Goal: Check status: Check status

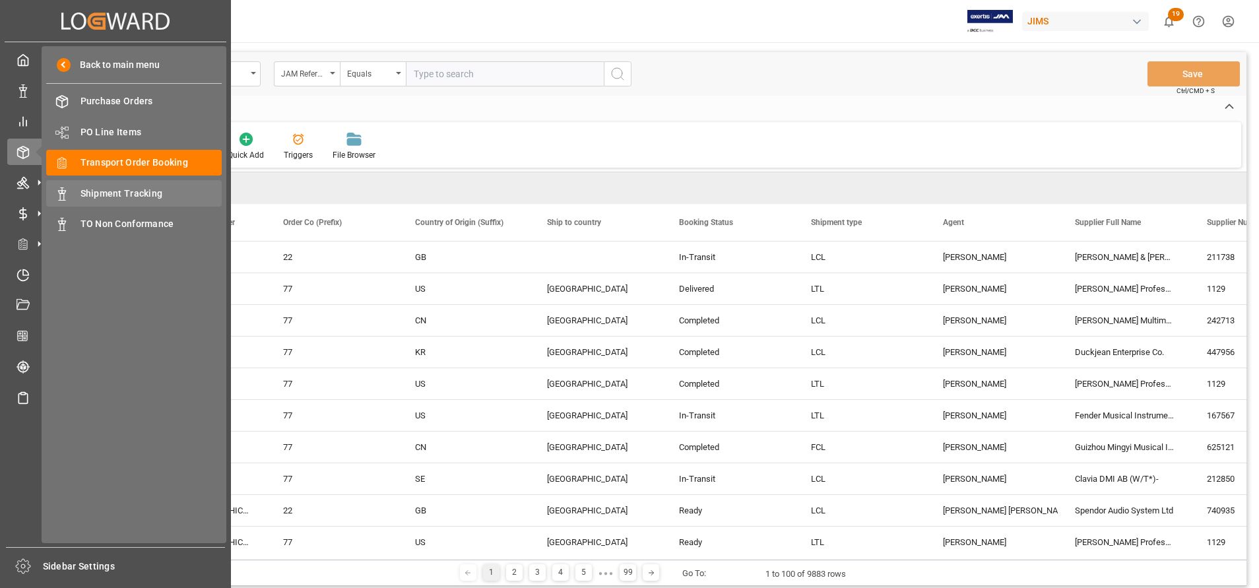
click at [106, 195] on span "Shipment Tracking" at bounding box center [152, 194] width 142 height 14
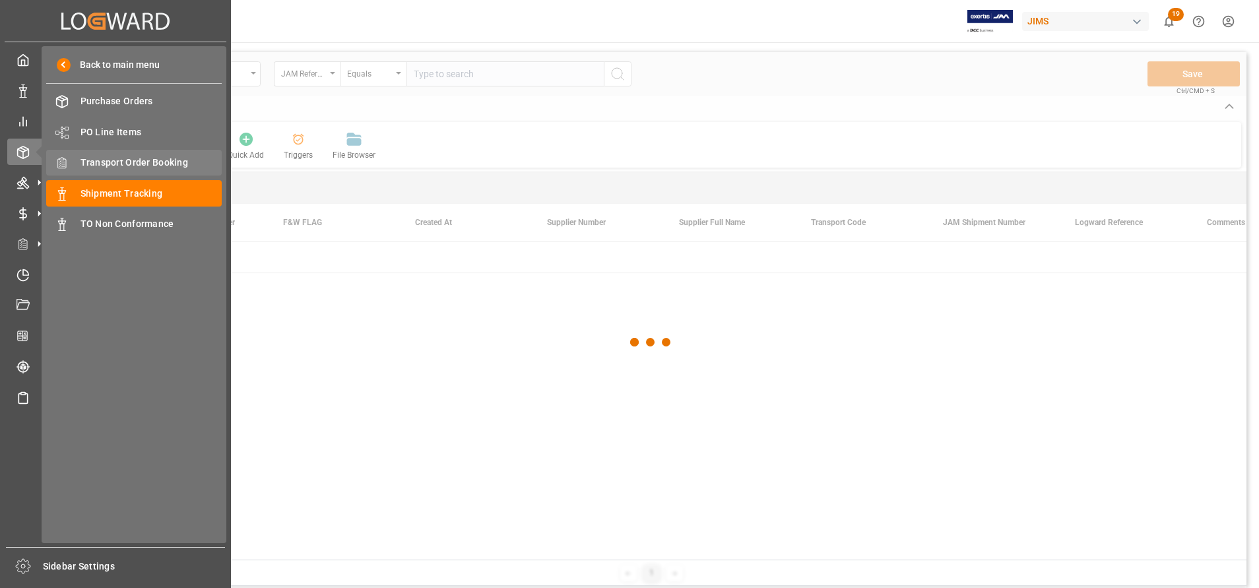
click at [98, 162] on span "Transport Order Booking" at bounding box center [152, 163] width 142 height 14
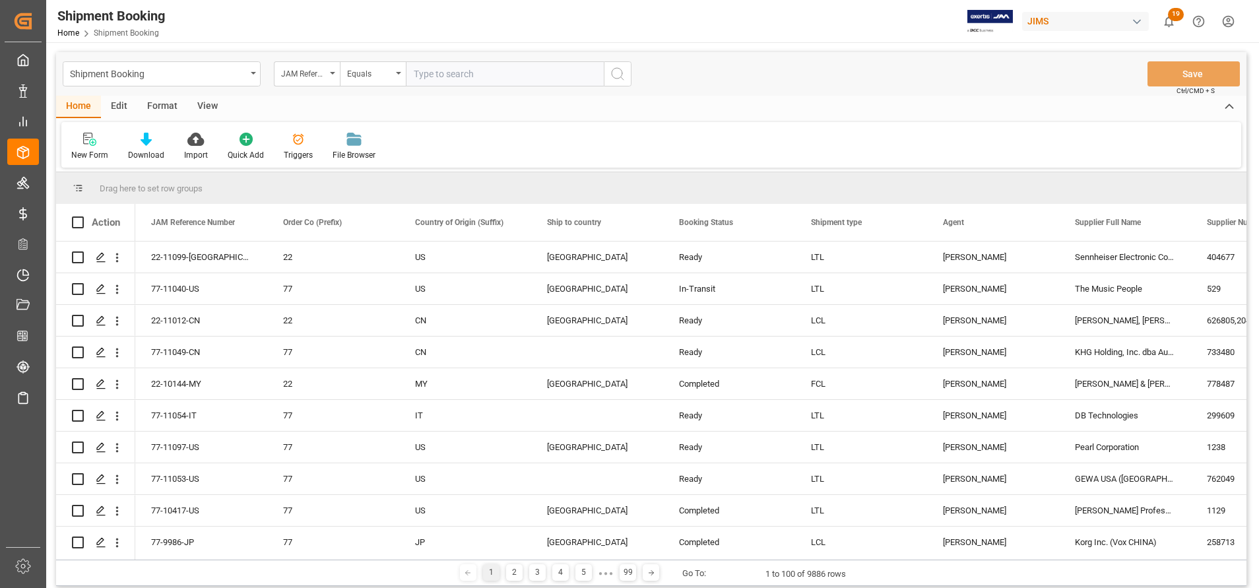
click at [503, 67] on input "text" at bounding box center [505, 73] width 198 height 25
paste input "22-11046-TW"
type input "22-11046-TW"
click at [617, 75] on icon "search button" at bounding box center [618, 74] width 16 height 16
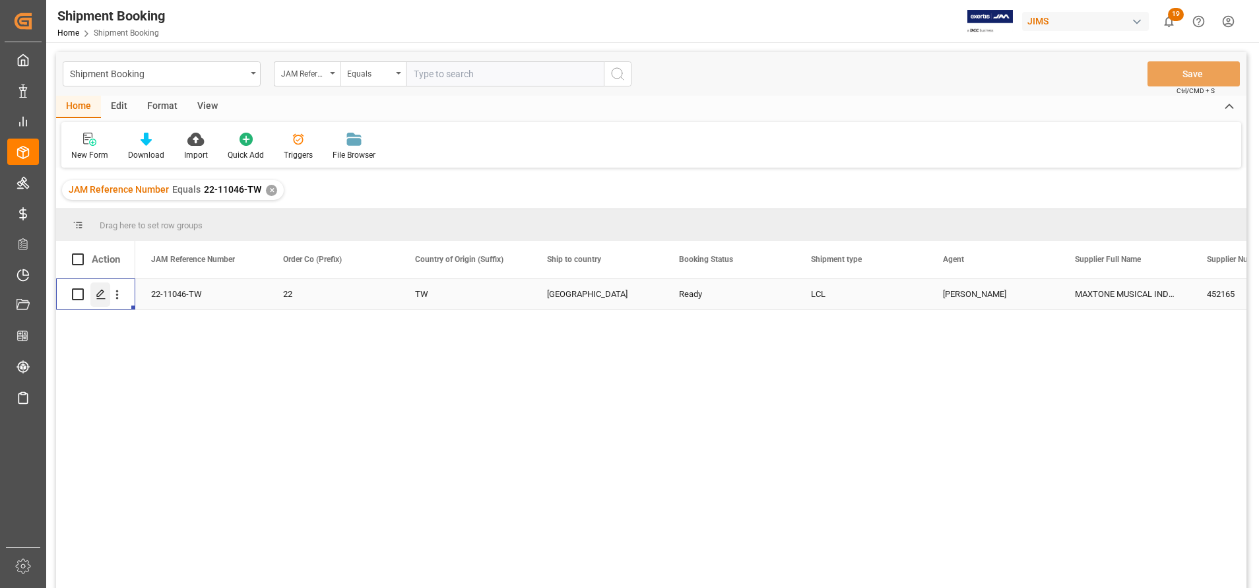
click at [101, 295] on polygon "Press SPACE to select this row." at bounding box center [100, 293] width 7 height 7
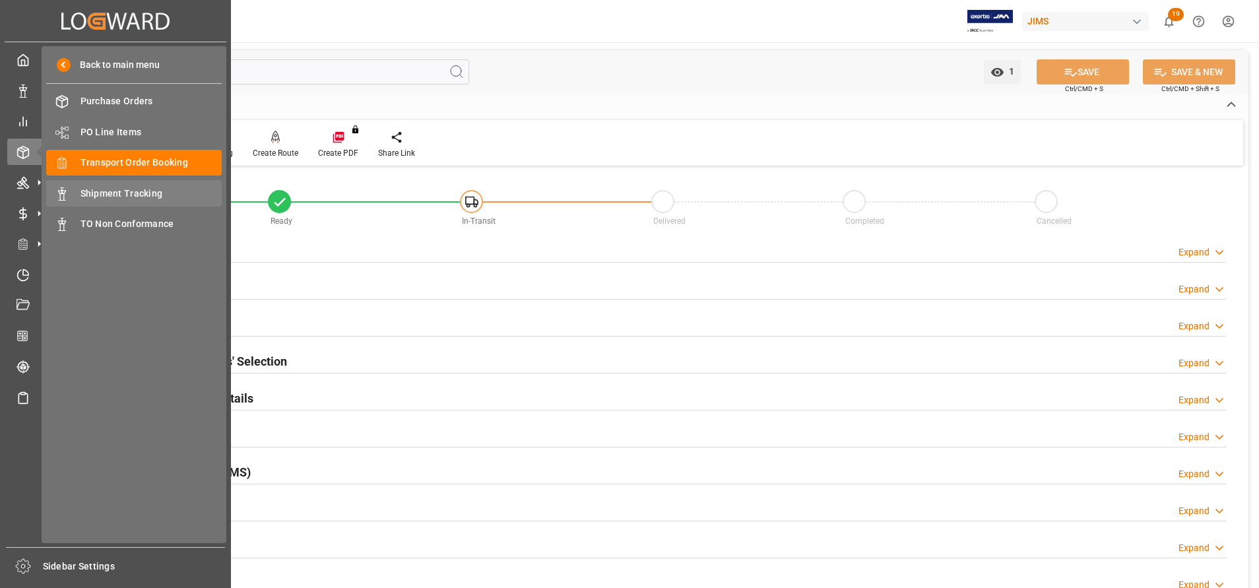
click at [114, 187] on span "Shipment Tracking" at bounding box center [152, 194] width 142 height 14
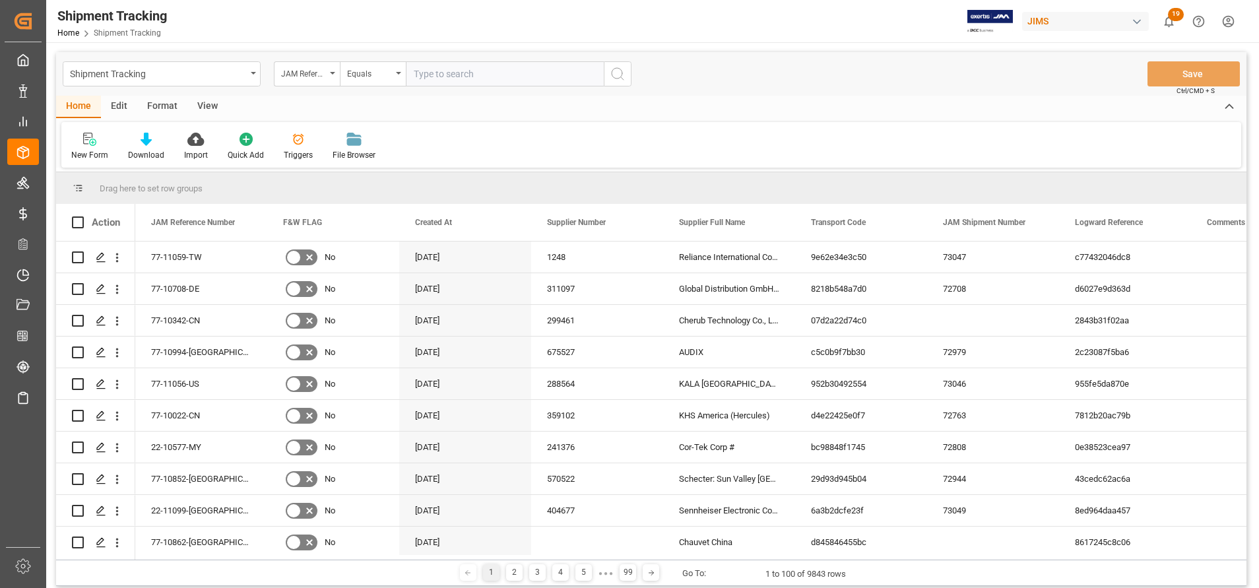
click at [574, 79] on input "text" at bounding box center [505, 73] width 198 height 25
paste input "22-11046-TW"
type input "22-11046-TW"
click at [623, 82] on button "search button" at bounding box center [618, 73] width 28 height 25
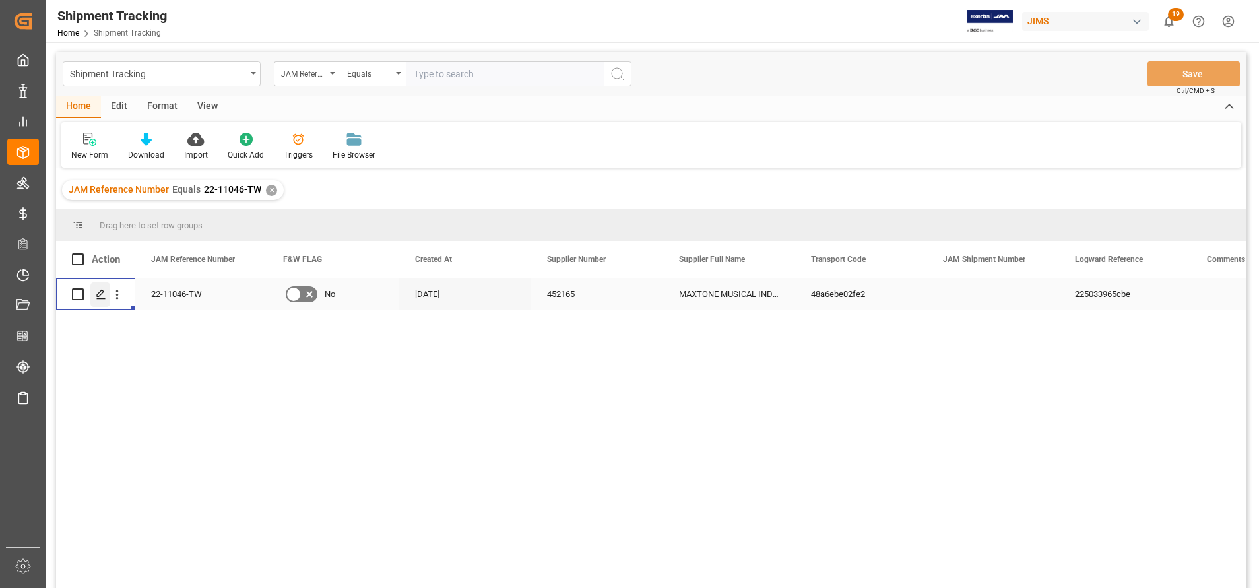
click at [105, 294] on icon "Press SPACE to select this row." at bounding box center [101, 294] width 11 height 11
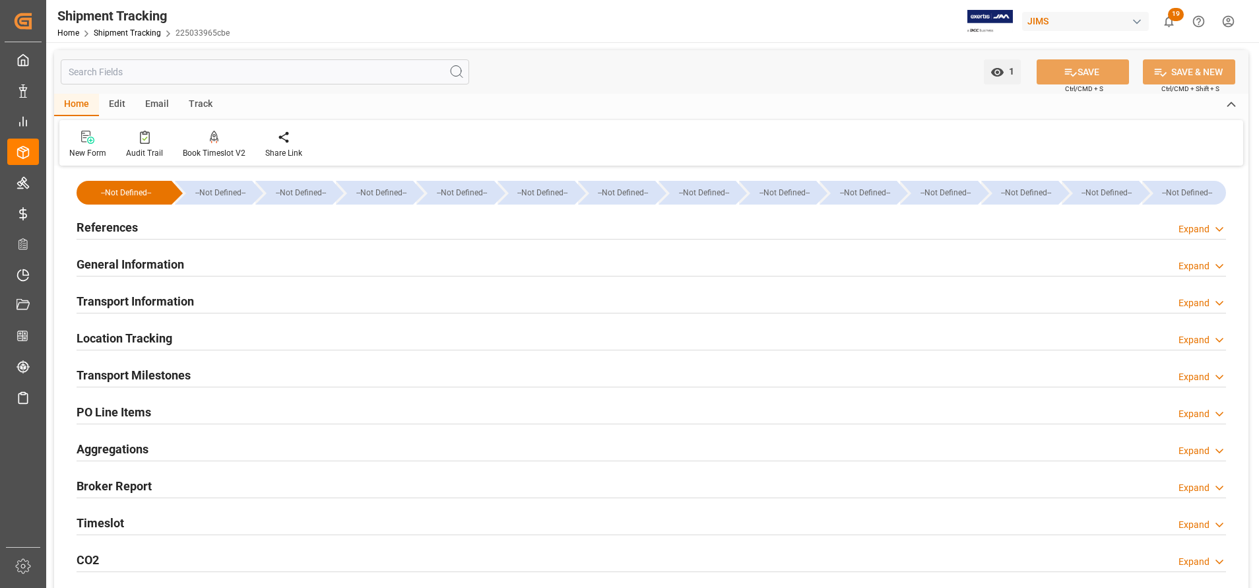
click at [153, 261] on h2 "General Information" at bounding box center [131, 264] width 108 height 18
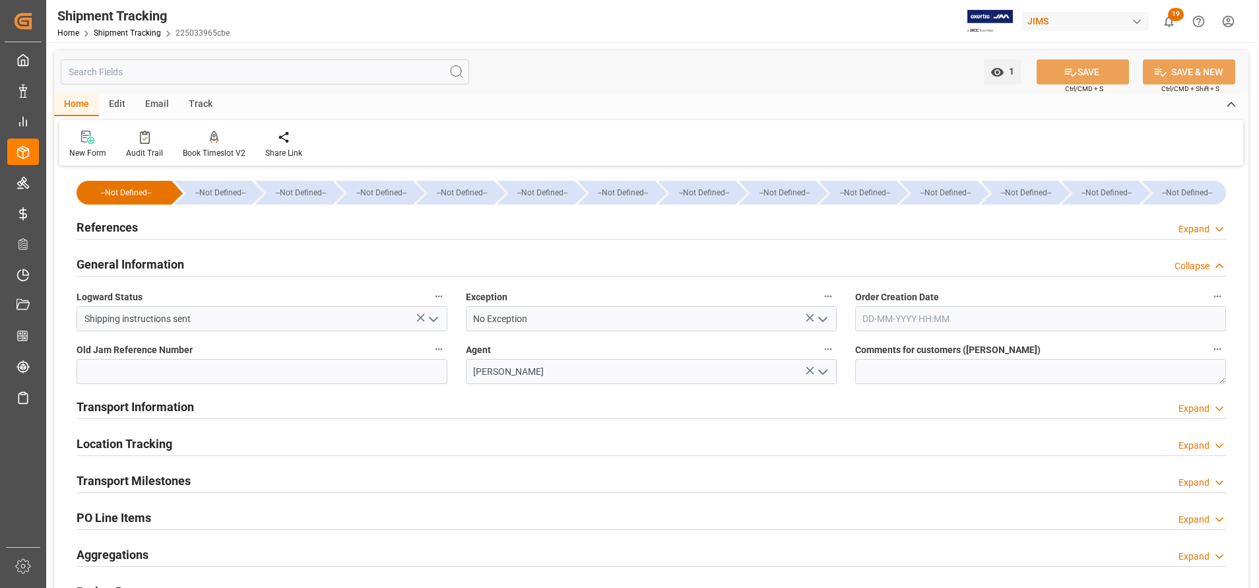
click at [153, 261] on h2 "General Information" at bounding box center [131, 264] width 108 height 18
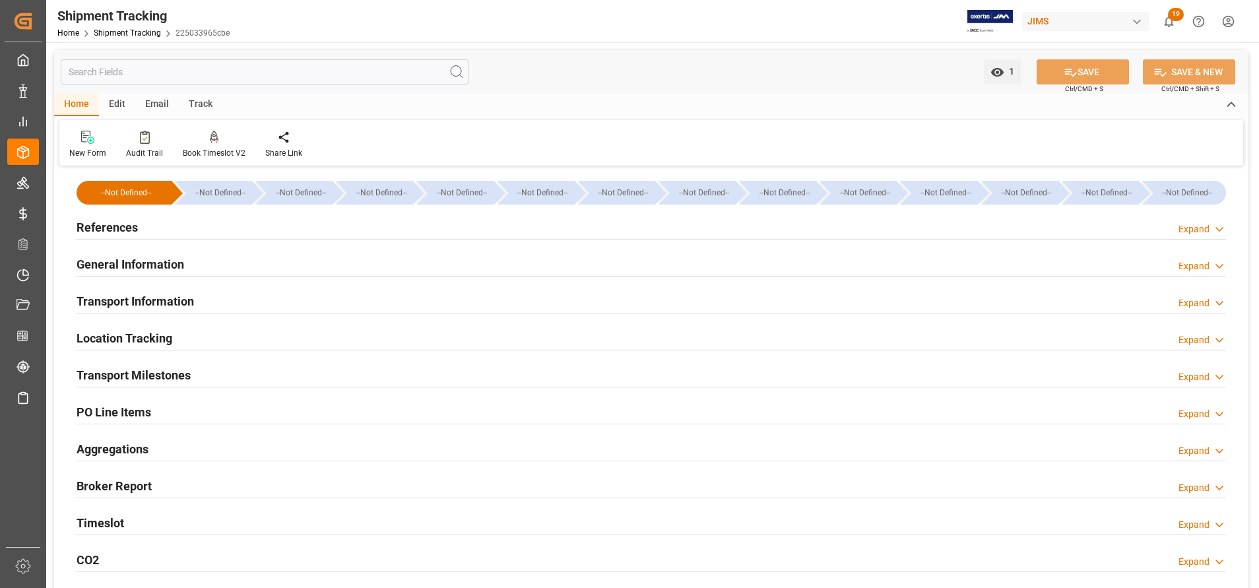
click at [160, 292] on h2 "Transport Information" at bounding box center [135, 301] width 117 height 18
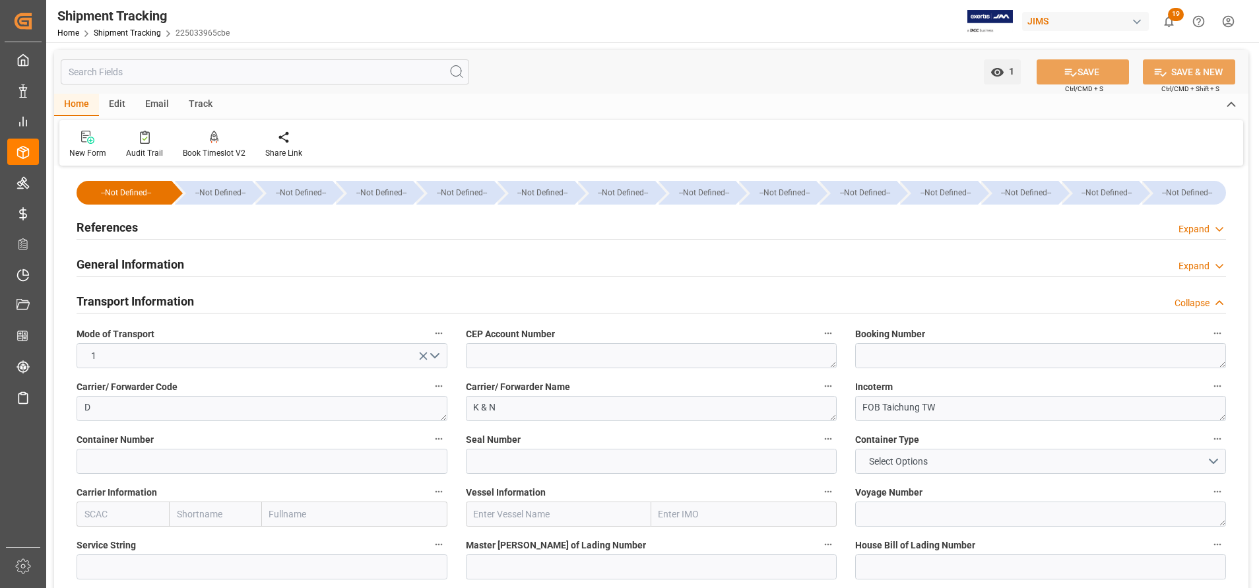
click at [153, 258] on h2 "General Information" at bounding box center [131, 264] width 108 height 18
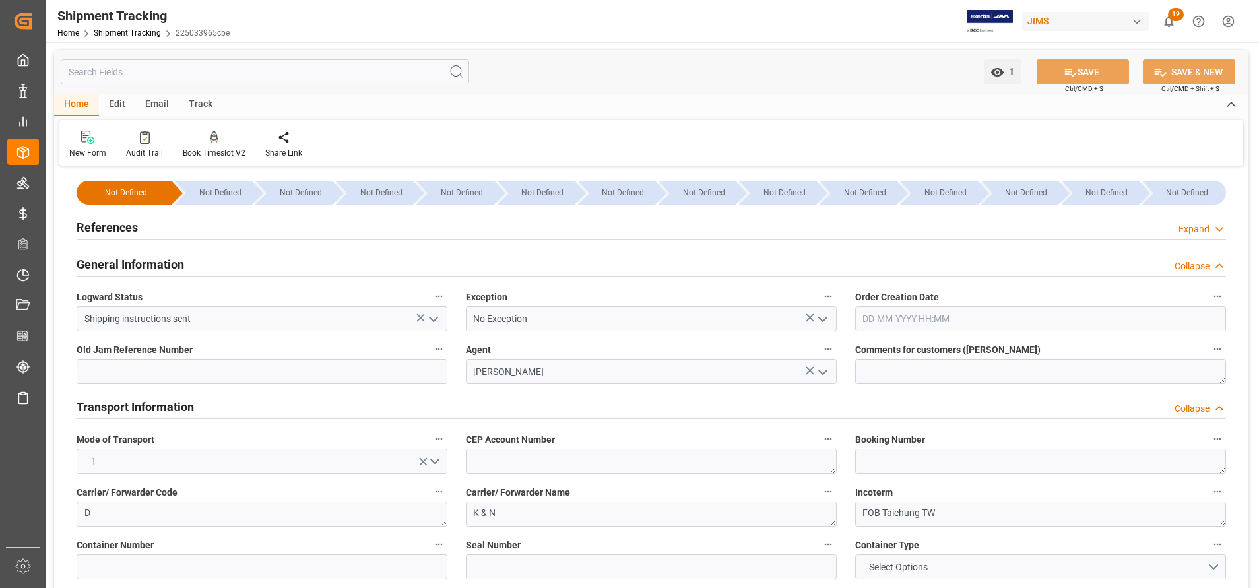
click at [153, 258] on h2 "General Information" at bounding box center [131, 264] width 108 height 18
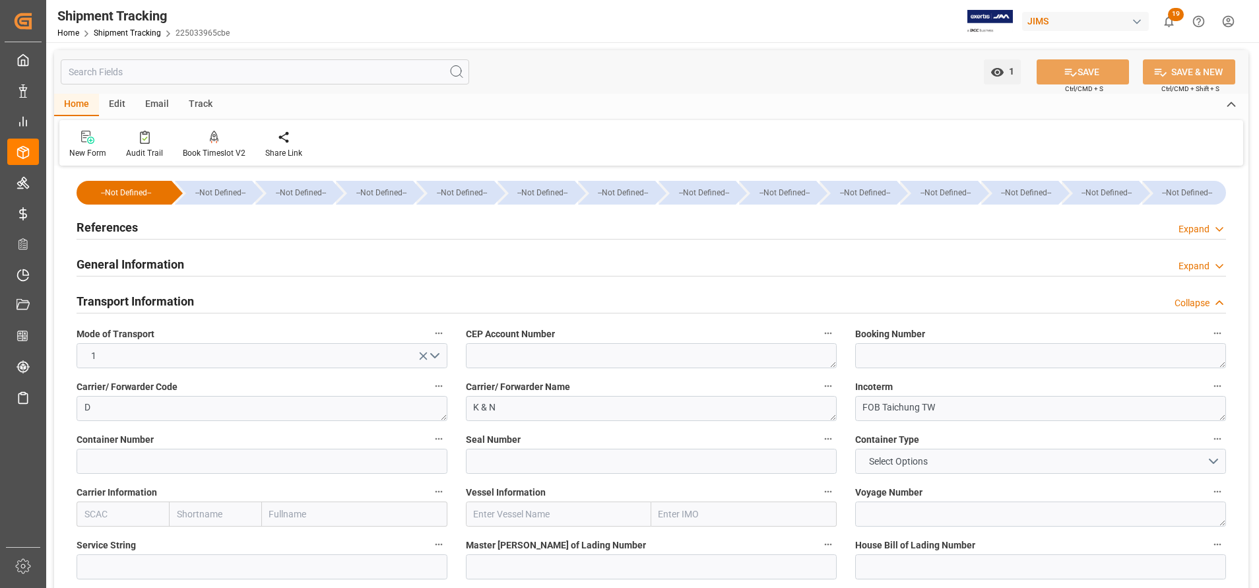
click at [173, 294] on h2 "Transport Information" at bounding box center [135, 301] width 117 height 18
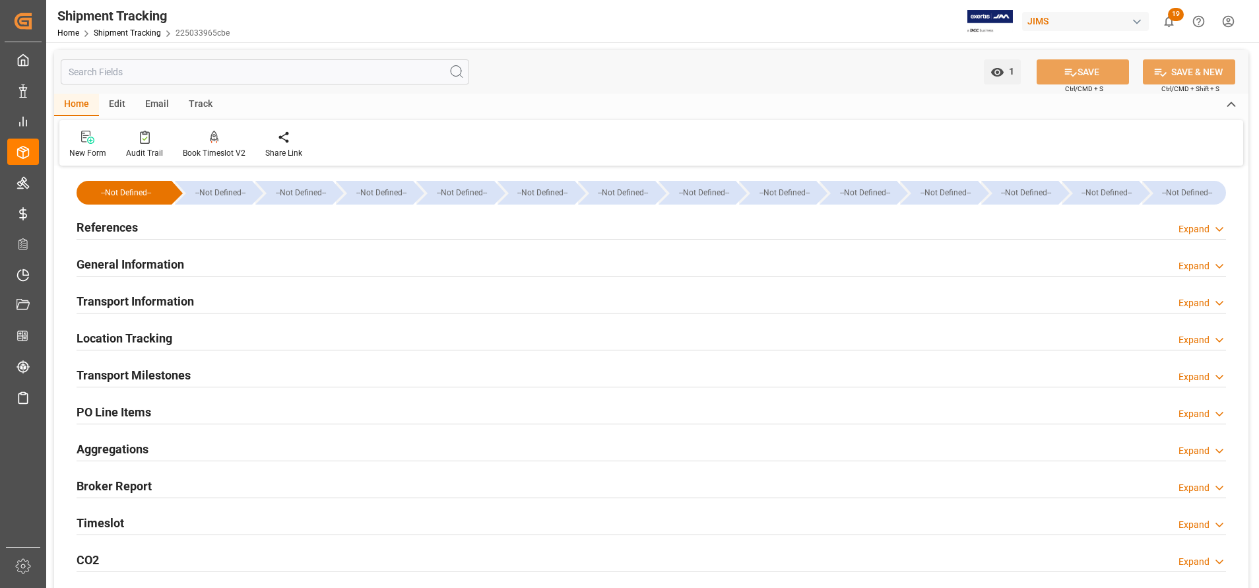
click at [147, 366] on h2 "Transport Milestones" at bounding box center [134, 375] width 114 height 18
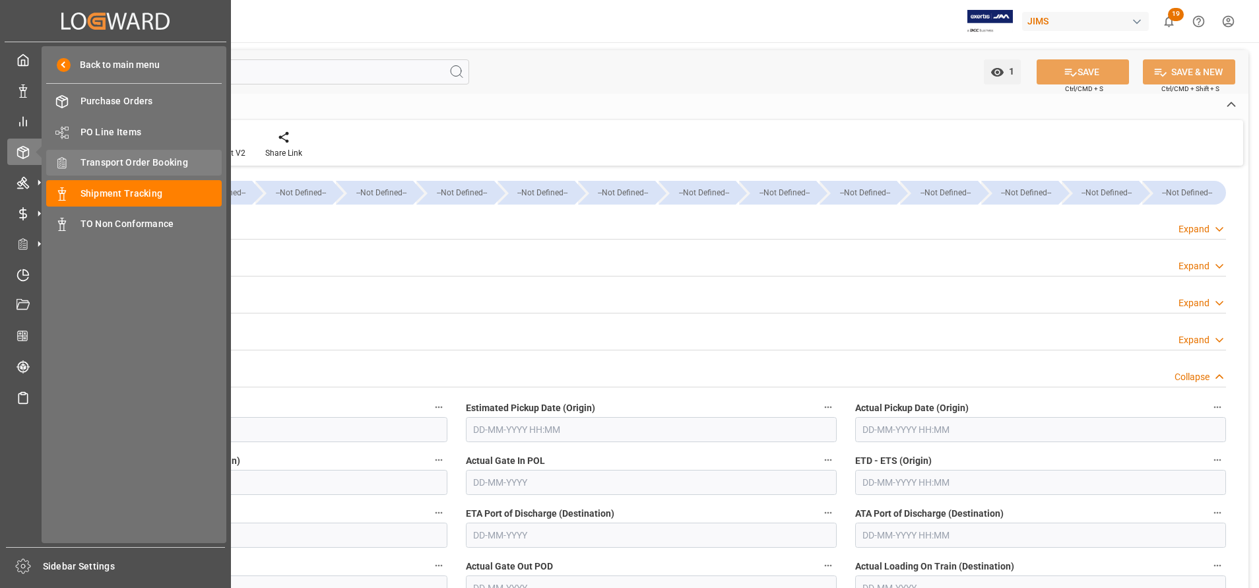
click at [139, 156] on span "Transport Order Booking" at bounding box center [152, 163] width 142 height 14
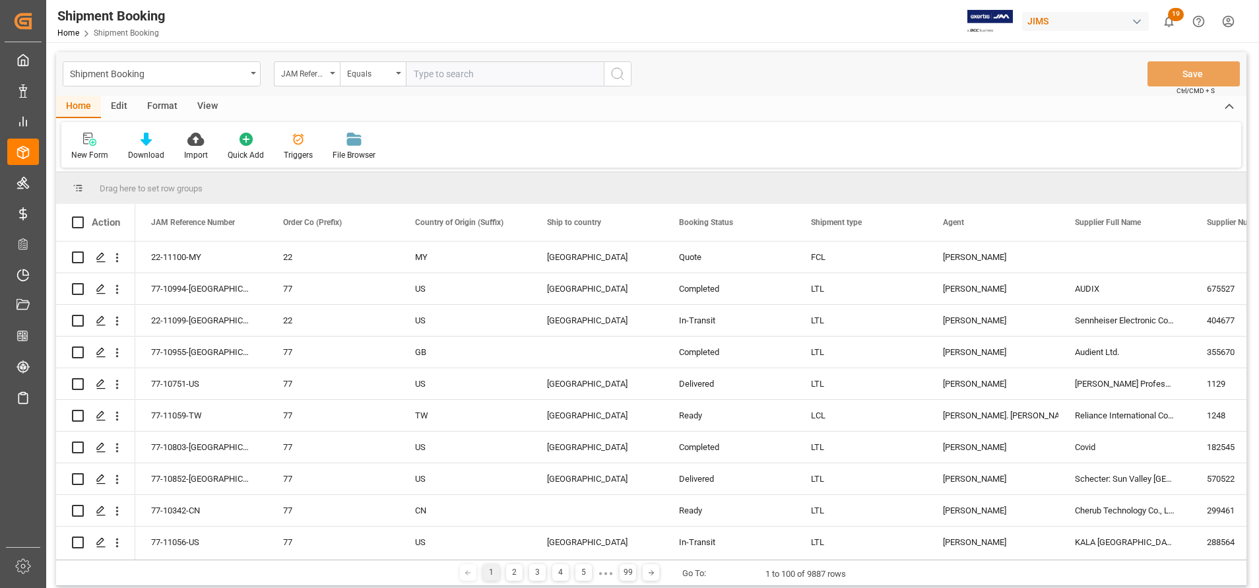
click at [502, 77] on input "text" at bounding box center [505, 73] width 198 height 25
paste input "22-11046-TW"
type input "22-11046-TW"
click at [621, 77] on icon "search button" at bounding box center [618, 74] width 16 height 16
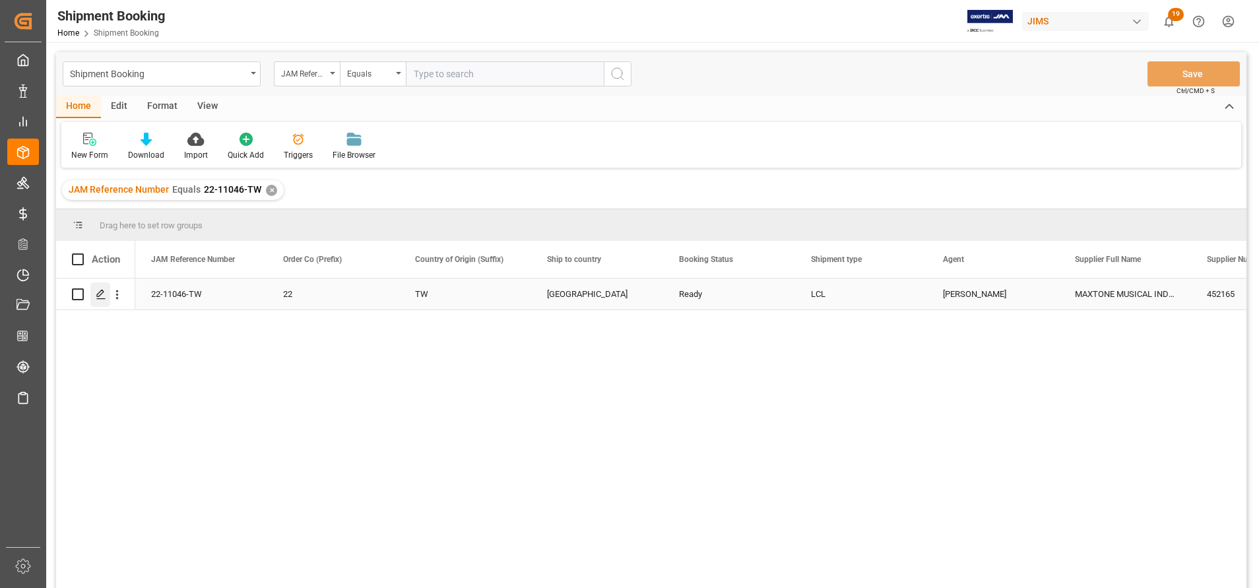
click at [95, 292] on div "Press SPACE to select this row." at bounding box center [100, 294] width 20 height 24
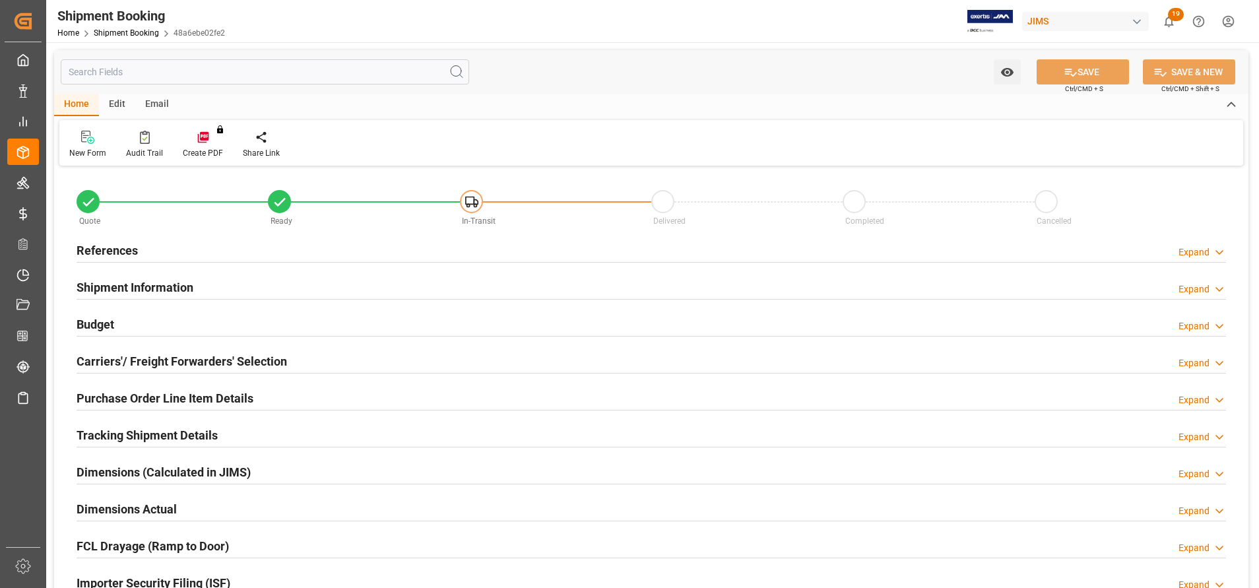
type input "7"
click at [164, 292] on h2 "Shipment Information" at bounding box center [135, 288] width 117 height 18
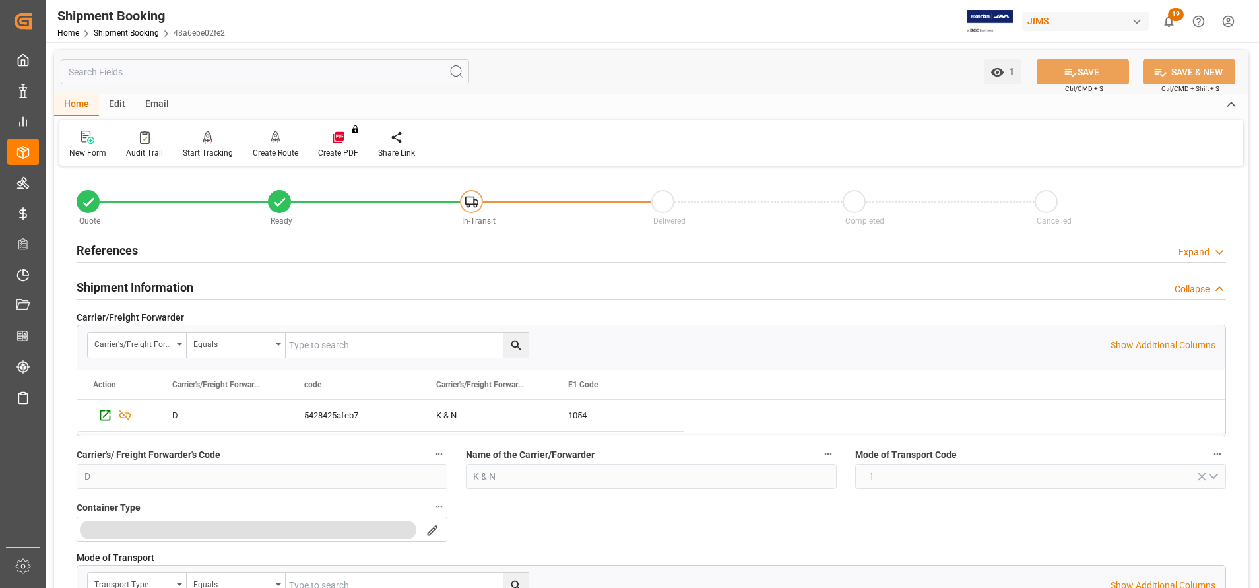
click at [164, 292] on h2 "Shipment Information" at bounding box center [135, 288] width 117 height 18
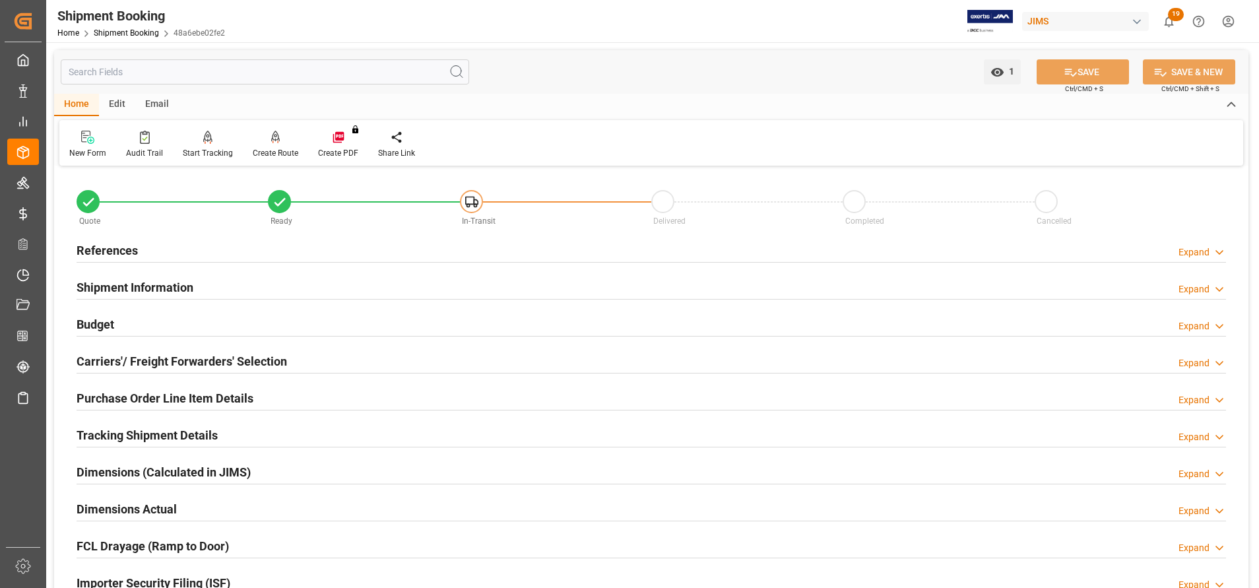
click at [167, 351] on div "Carriers'/ Freight Forwarders' Selection" at bounding box center [182, 360] width 211 height 25
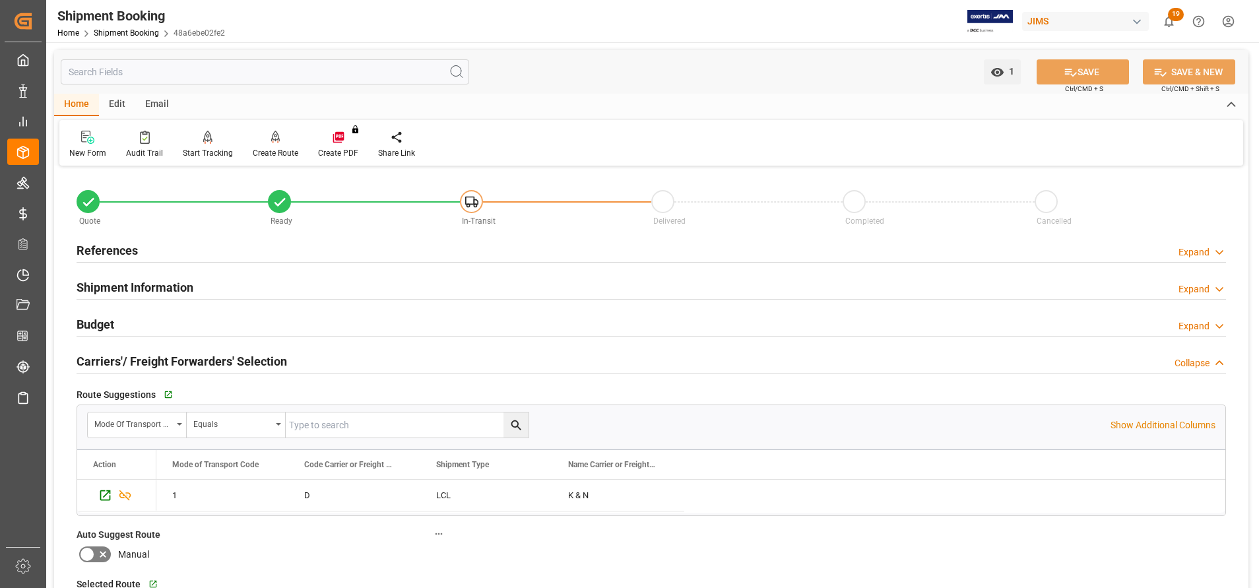
click at [166, 352] on h2 "Carriers'/ Freight Forwarders' Selection" at bounding box center [182, 361] width 211 height 18
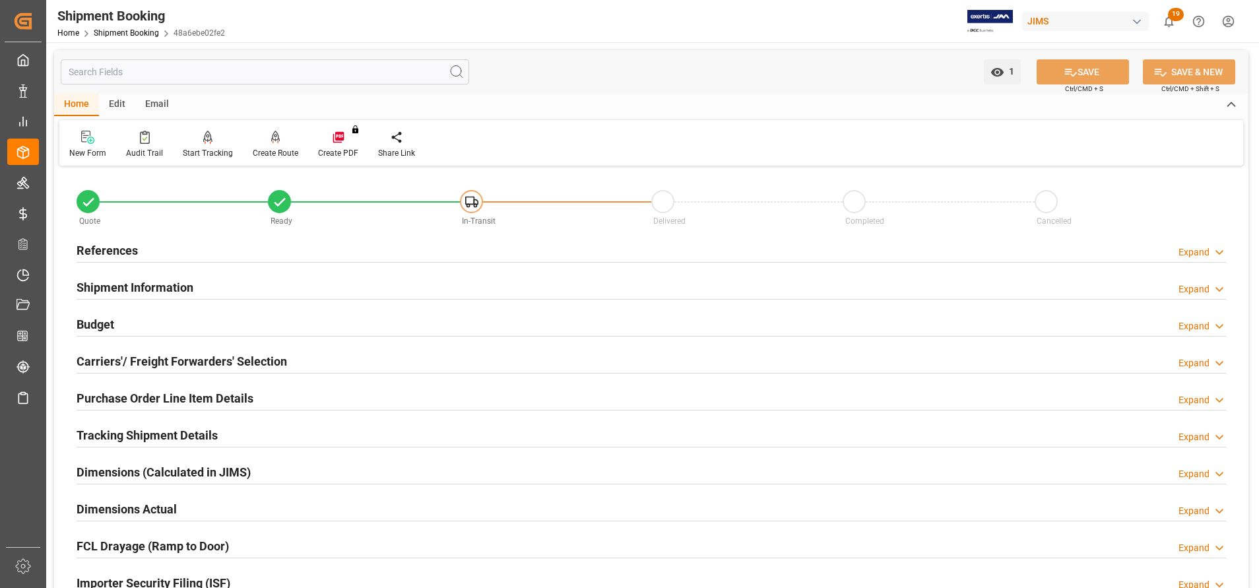
click at [184, 393] on h2 "Purchase Order Line Item Details" at bounding box center [165, 398] width 177 height 18
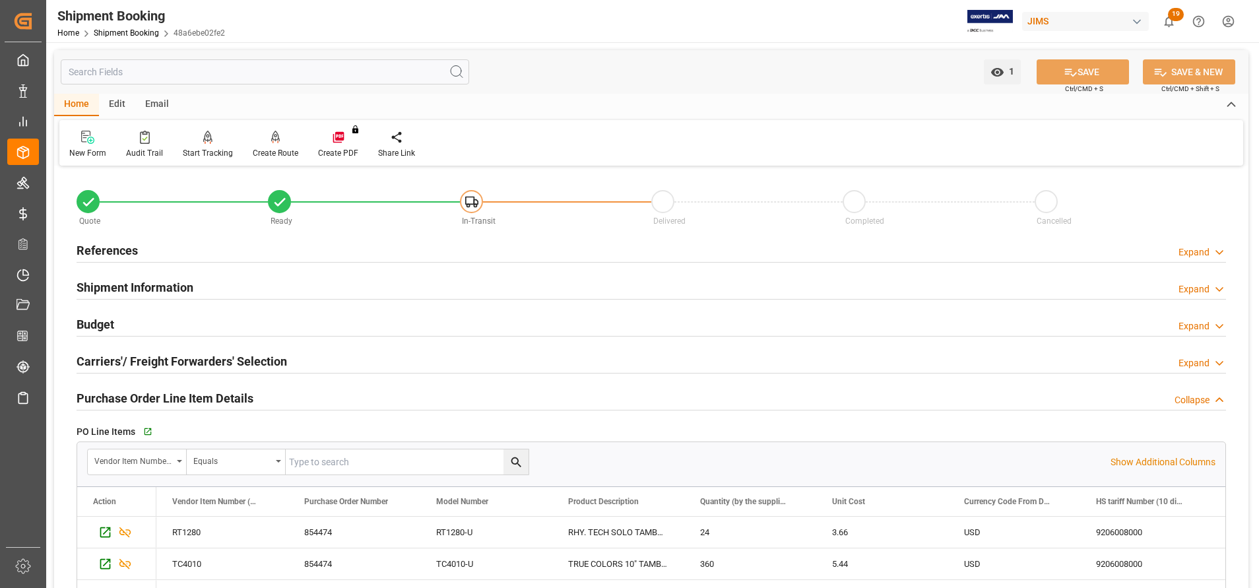
click at [207, 391] on h2 "Purchase Order Line Item Details" at bounding box center [165, 398] width 177 height 18
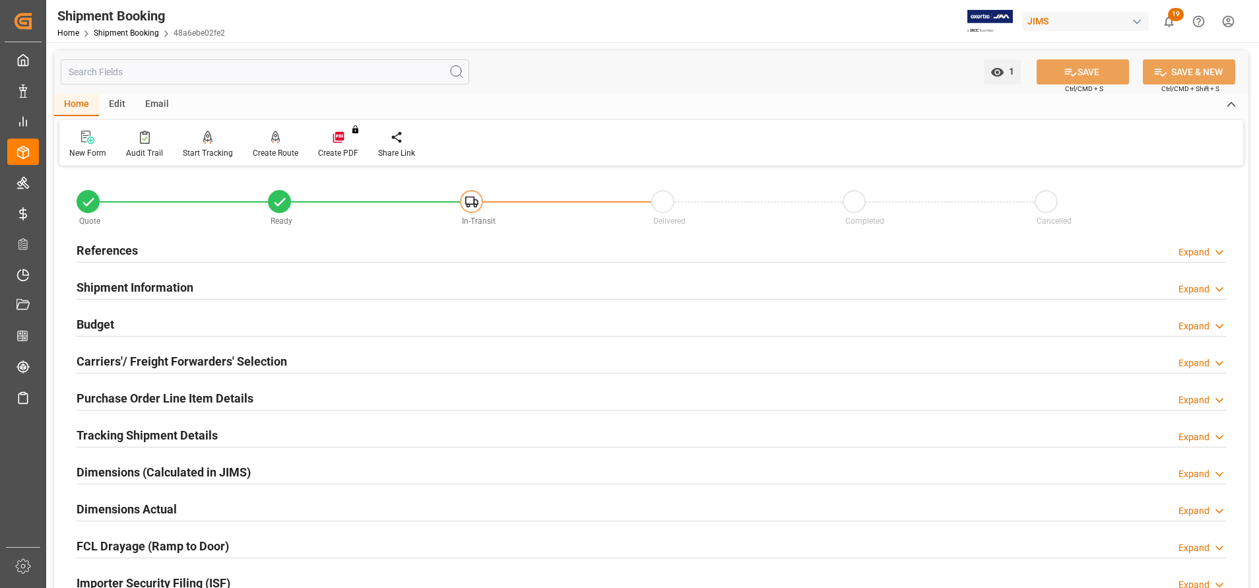
click at [141, 284] on h2 "Shipment Information" at bounding box center [135, 288] width 117 height 18
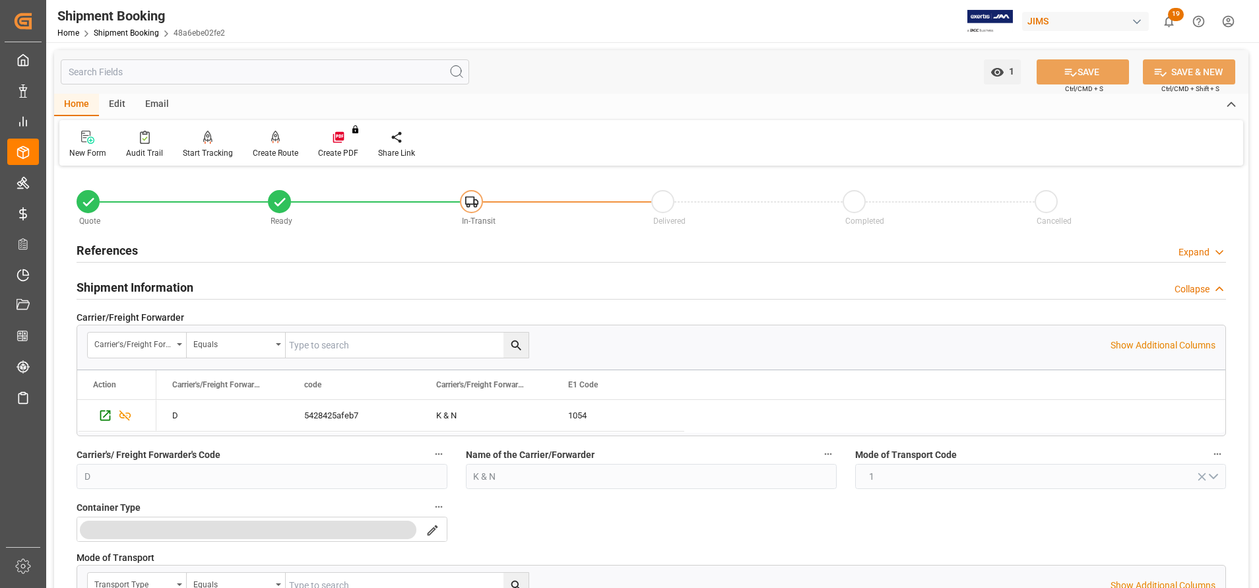
click at [136, 244] on h2 "References" at bounding box center [107, 251] width 61 height 18
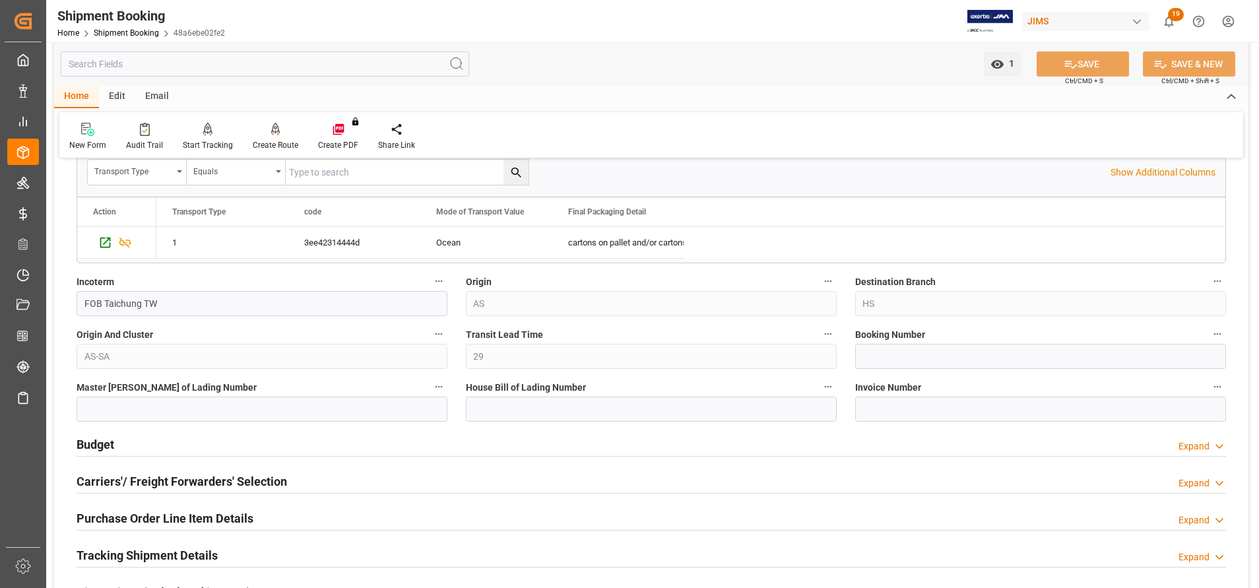
scroll to position [792, 0]
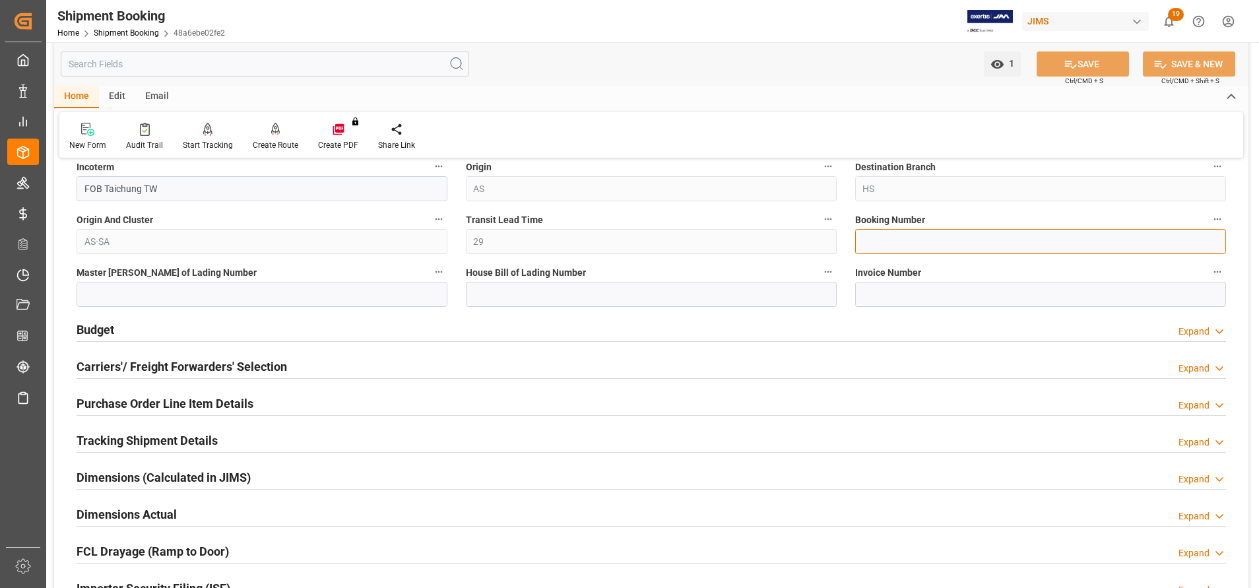
click at [896, 237] on input at bounding box center [1040, 241] width 371 height 25
paste input "1069484473"
click at [867, 241] on input "1069484473" at bounding box center [1040, 241] width 371 height 25
click at [862, 240] on input "1069484473" at bounding box center [1040, 241] width 371 height 25
click at [793, 238] on div "Quote Ready In-Transit Delivered Completed Cancelled References Collapse JAM Re…" at bounding box center [651, 55] width 1195 height 1354
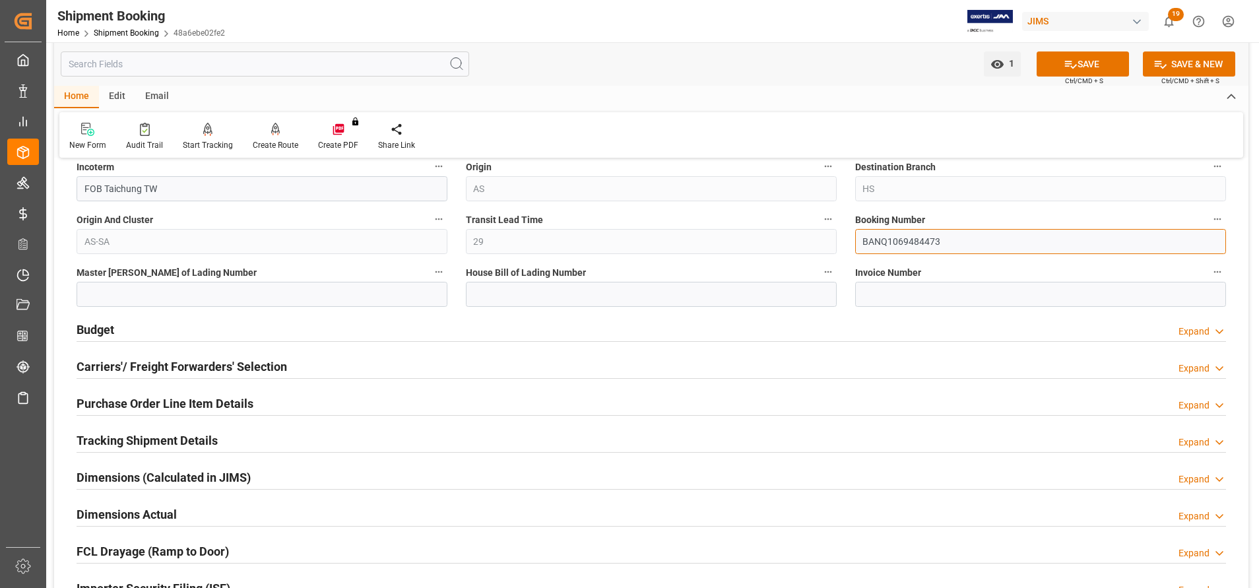
type input "BANQ1069484473"
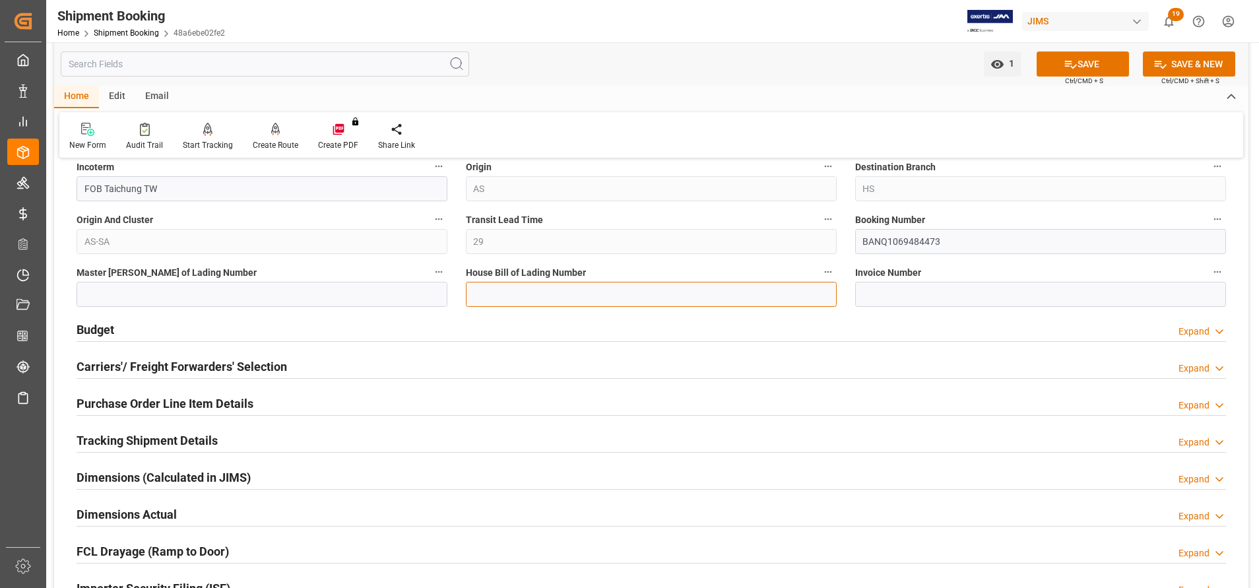
click at [672, 296] on input at bounding box center [651, 294] width 371 height 25
paste input "BANQ1069484473"
type input "BANQ1069484473"
click at [1080, 51] on div "1 Watch Option SAVE Ctrl/CMD + S SAVE & NEW Ctrl/CMD + Shift + S" at bounding box center [651, 64] width 1195 height 44
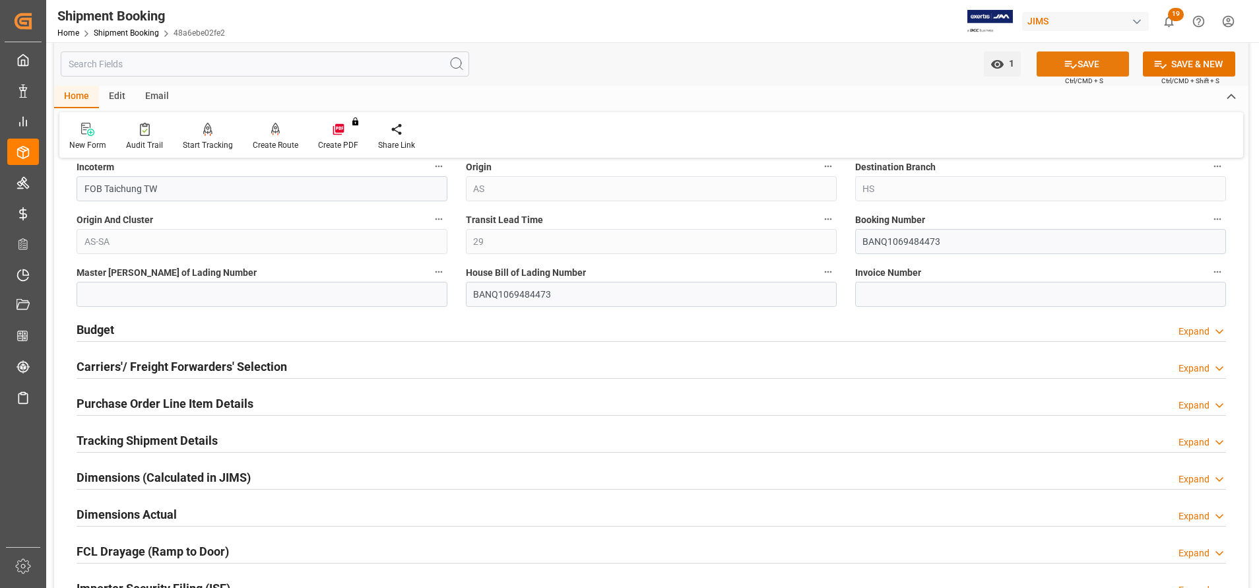
click at [1085, 63] on button "SAVE" at bounding box center [1083, 63] width 92 height 25
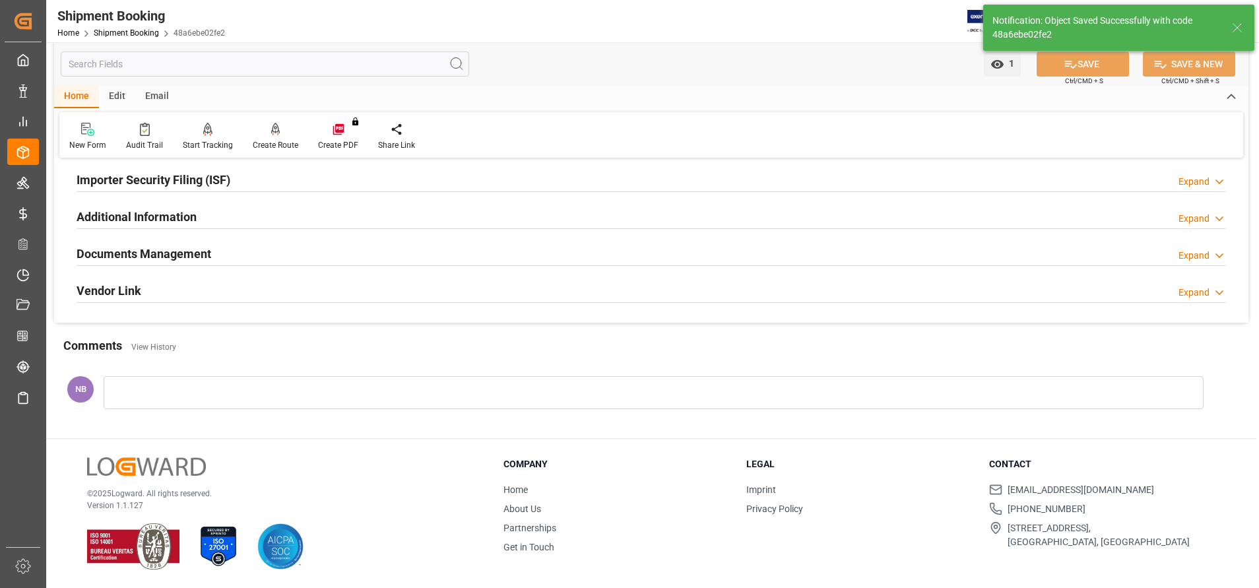
scroll to position [0, 0]
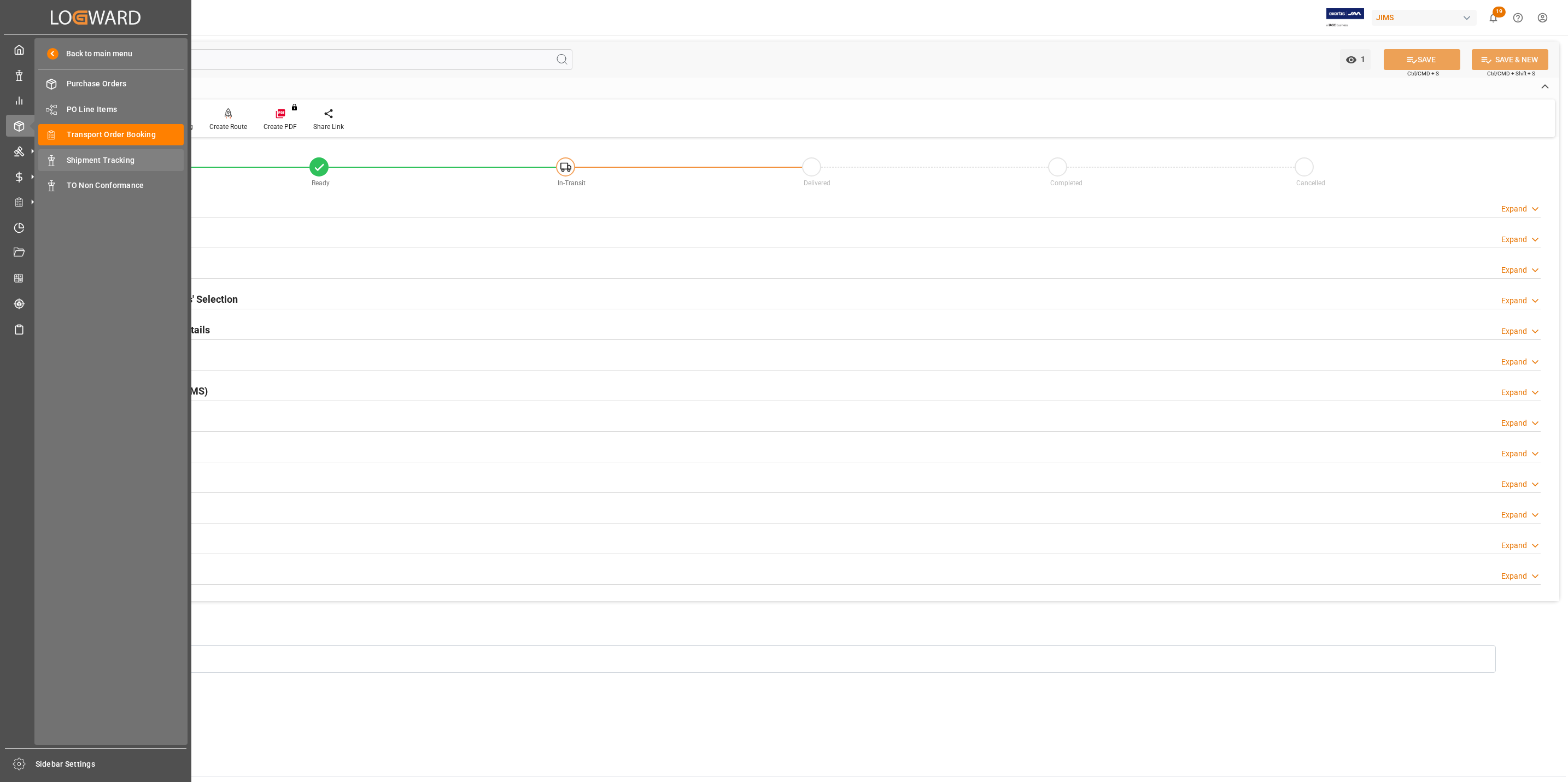
click at [99, 162] on span "Shipment Tracking" at bounding box center [126, 161] width 118 height 12
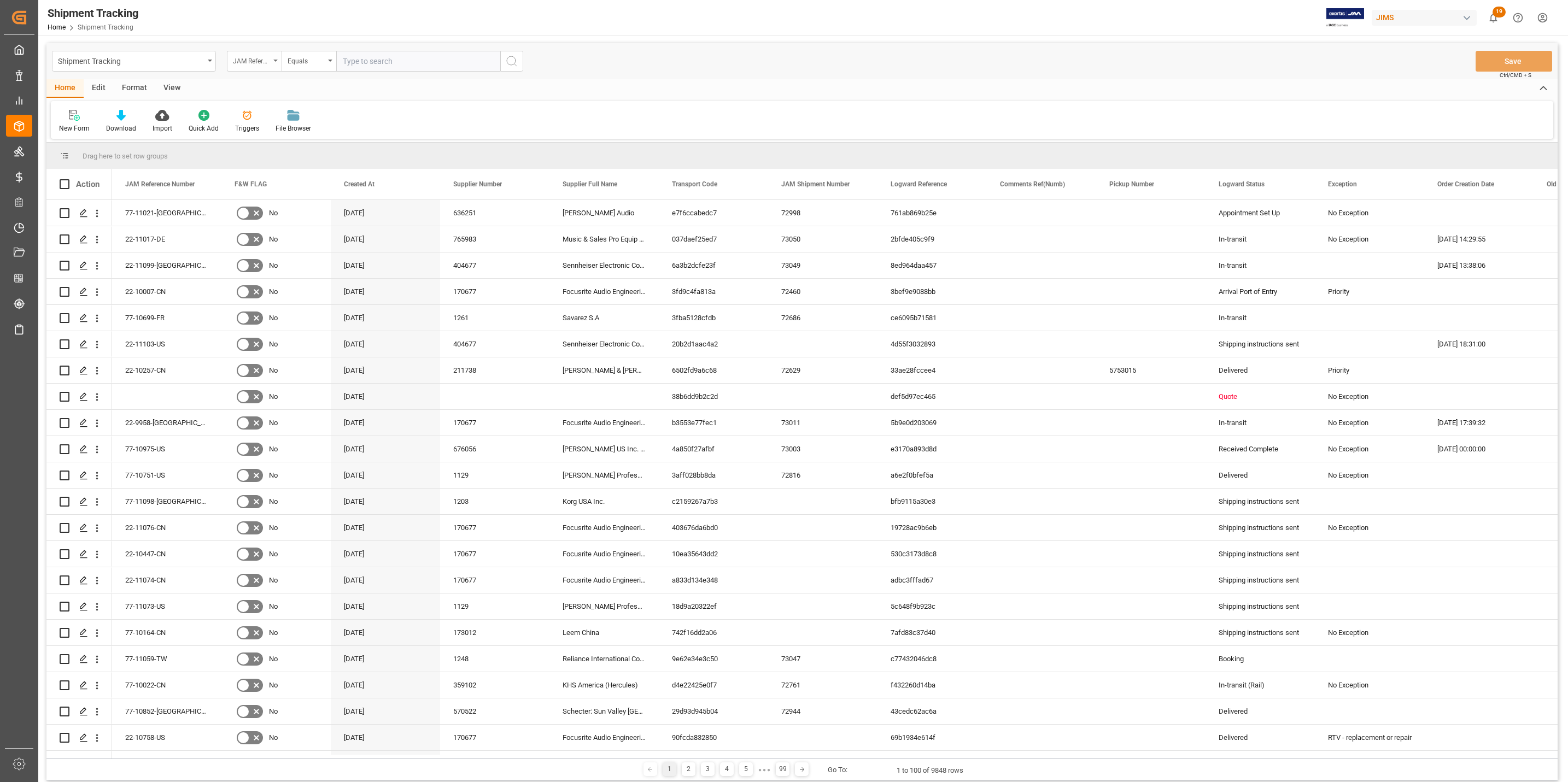
click at [251, 66] on div "JAM Reference Number" at bounding box center [254, 60] width 55 height 21
type input "con"
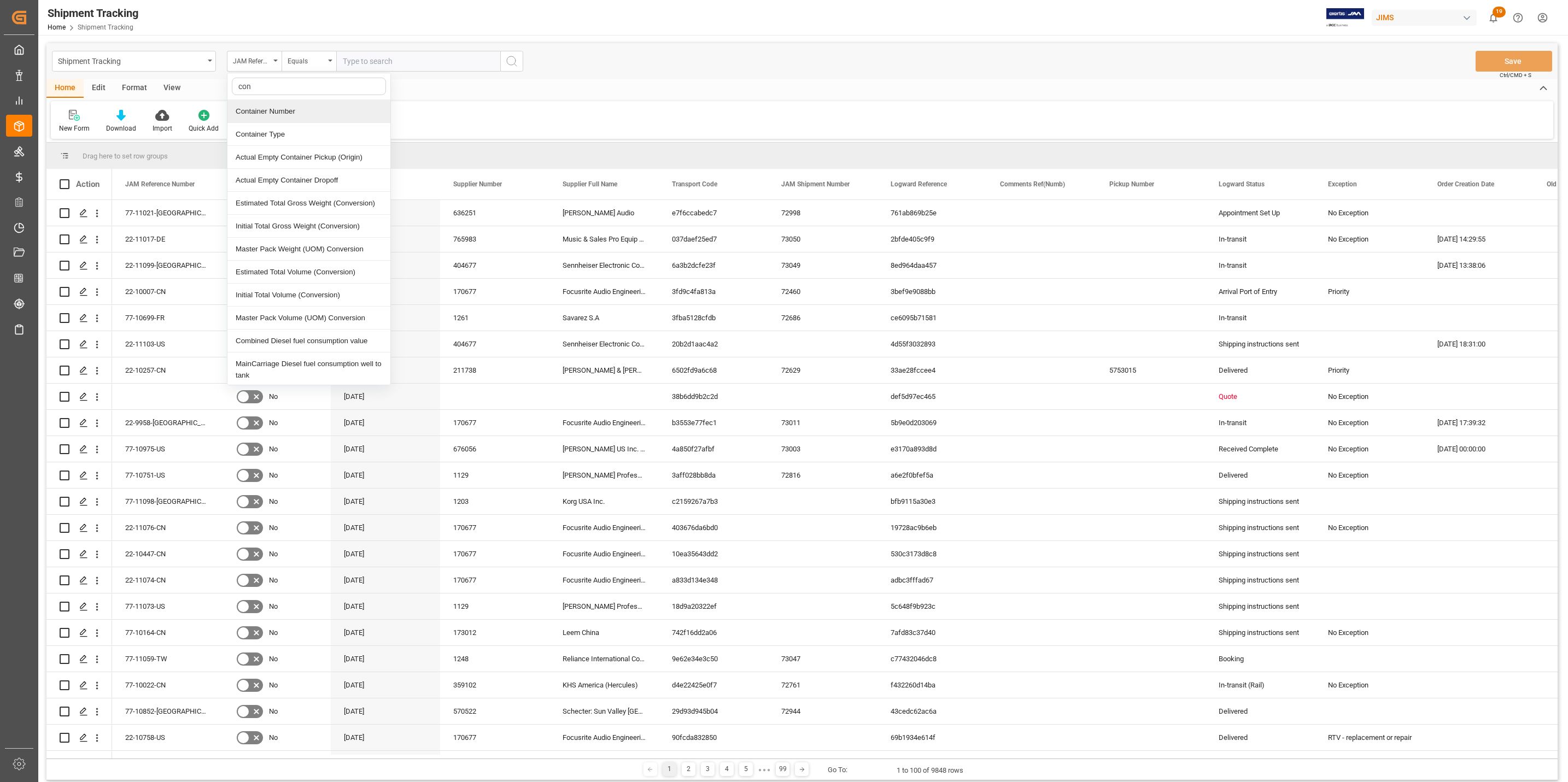
click at [288, 110] on div "Container Number" at bounding box center [309, 112] width 163 height 23
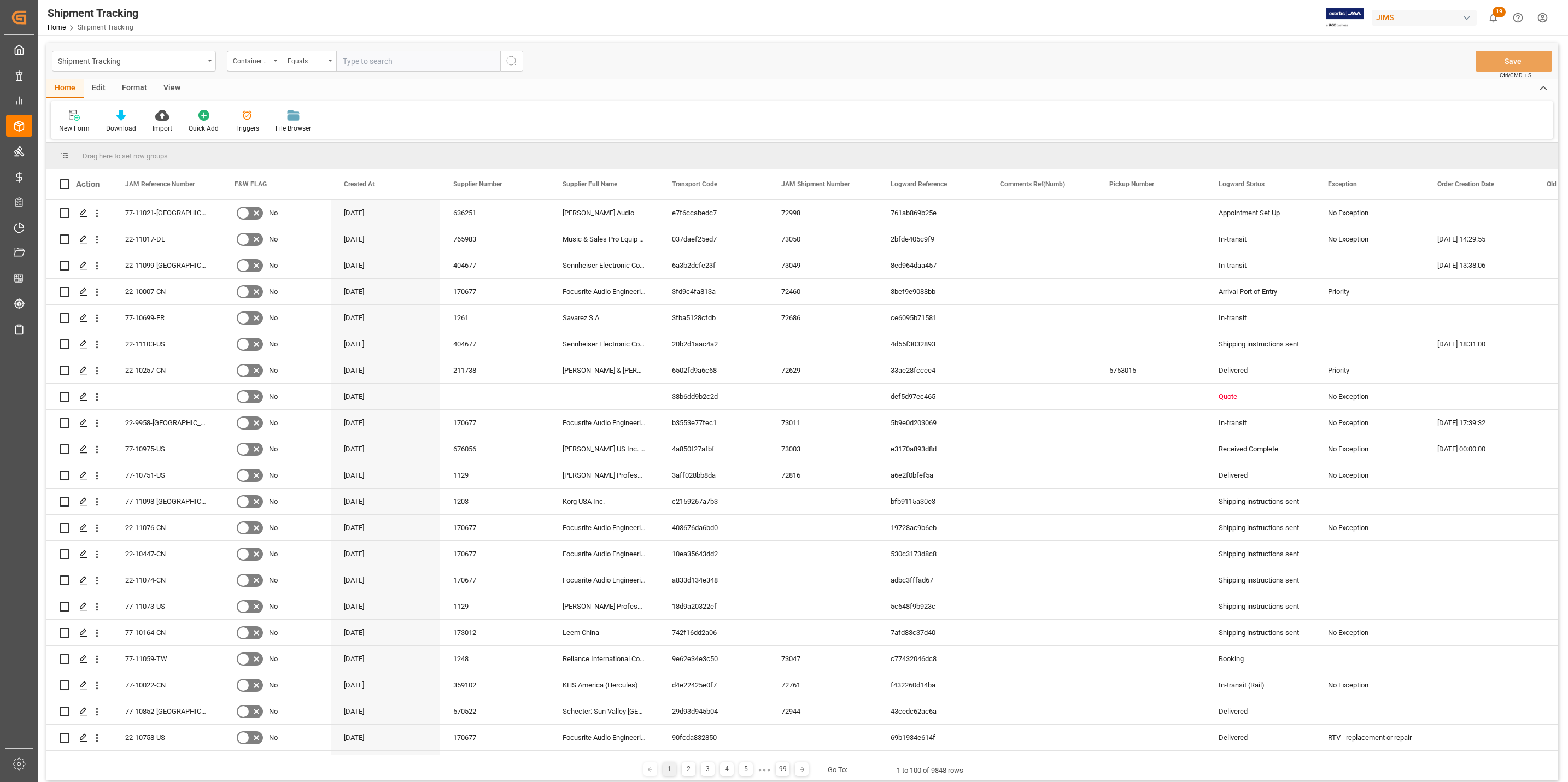
click at [408, 55] on input "text" at bounding box center [418, 60] width 164 height 21
paste input "MSBU4525833"
type input "MSBU4525833"
click at [514, 63] on icon "search button" at bounding box center [512, 61] width 13 height 13
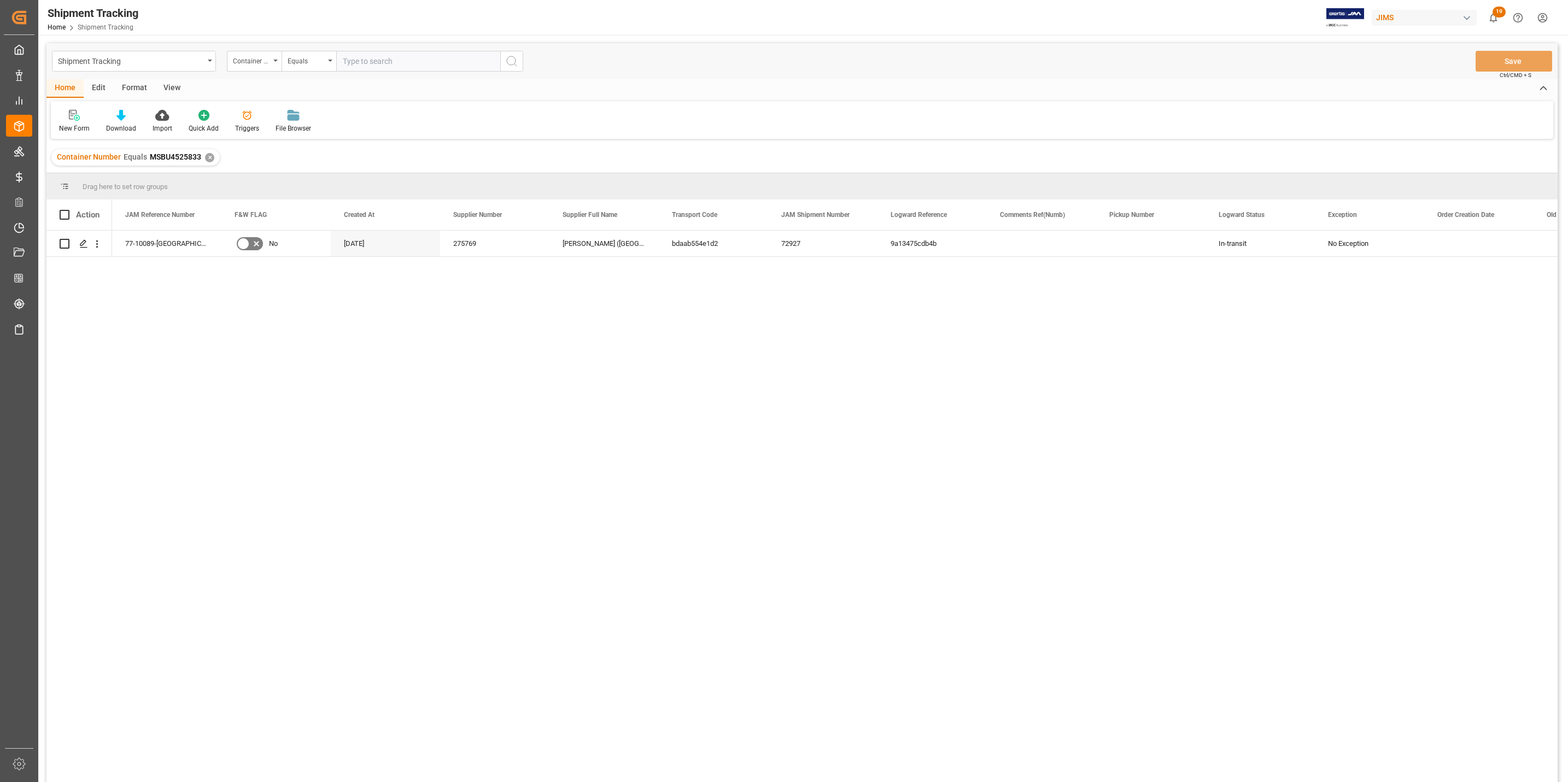
click at [166, 91] on div "View" at bounding box center [171, 89] width 33 height 18
click at [66, 125] on div "Default" at bounding box center [70, 128] width 22 height 10
click at [107, 249] on div "CP Camionnage Dispatch" at bounding box center [112, 244] width 95 height 12
click at [818, 240] on div "Press SPACE to select this row." at bounding box center [823, 244] width 109 height 26
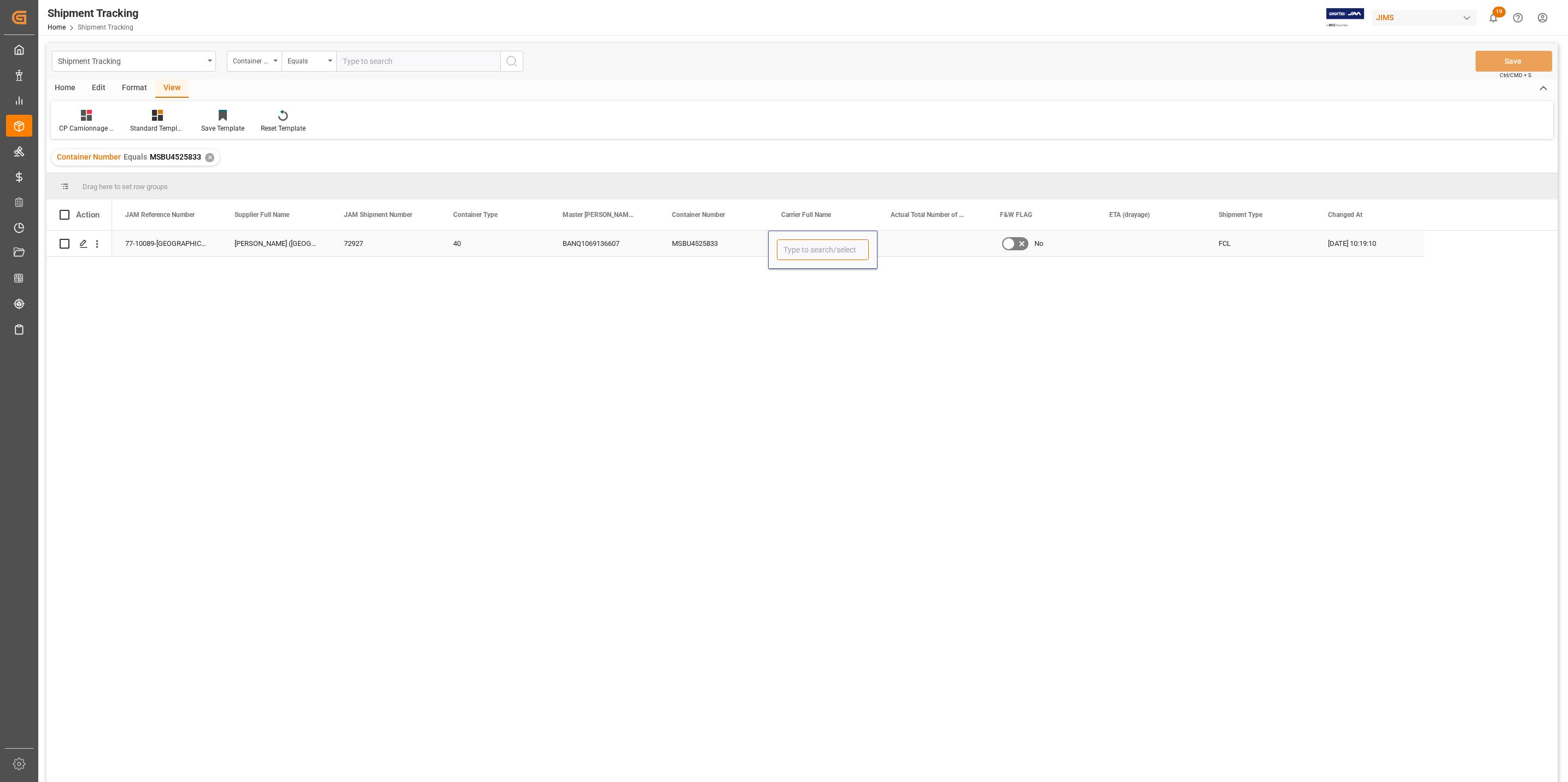
click at [821, 249] on input "Press SPACE to select this row." at bounding box center [823, 249] width 92 height 21
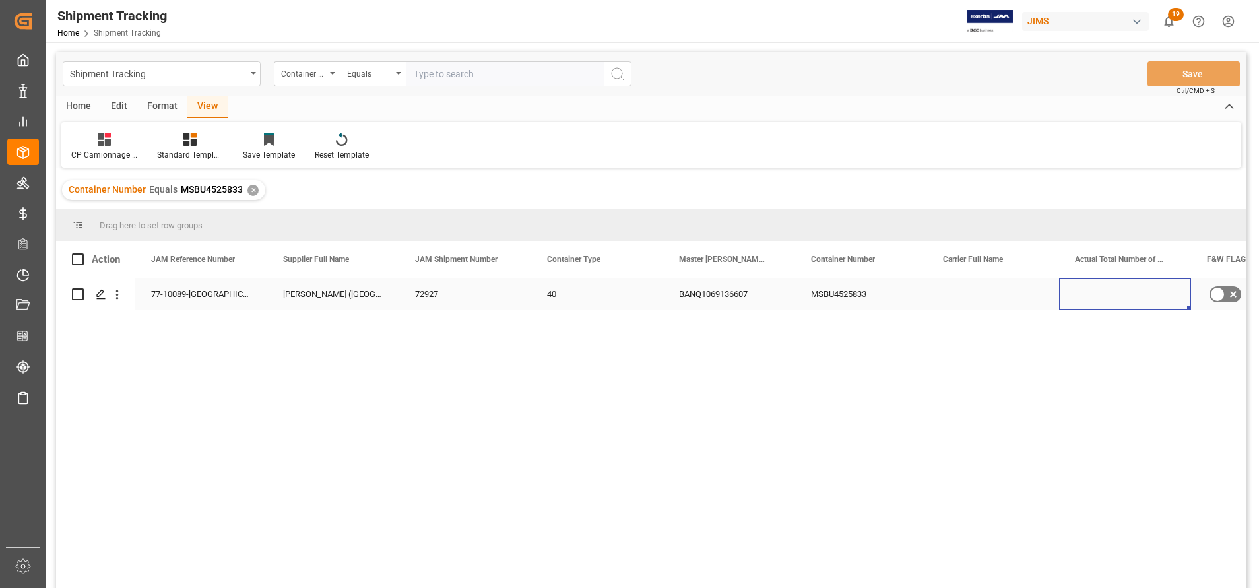
click at [1111, 290] on div "Press SPACE to select this row." at bounding box center [1125, 294] width 132 height 31
click at [1120, 298] on input "Press SPACE to select this row." at bounding box center [1125, 301] width 111 height 25
type input "246"
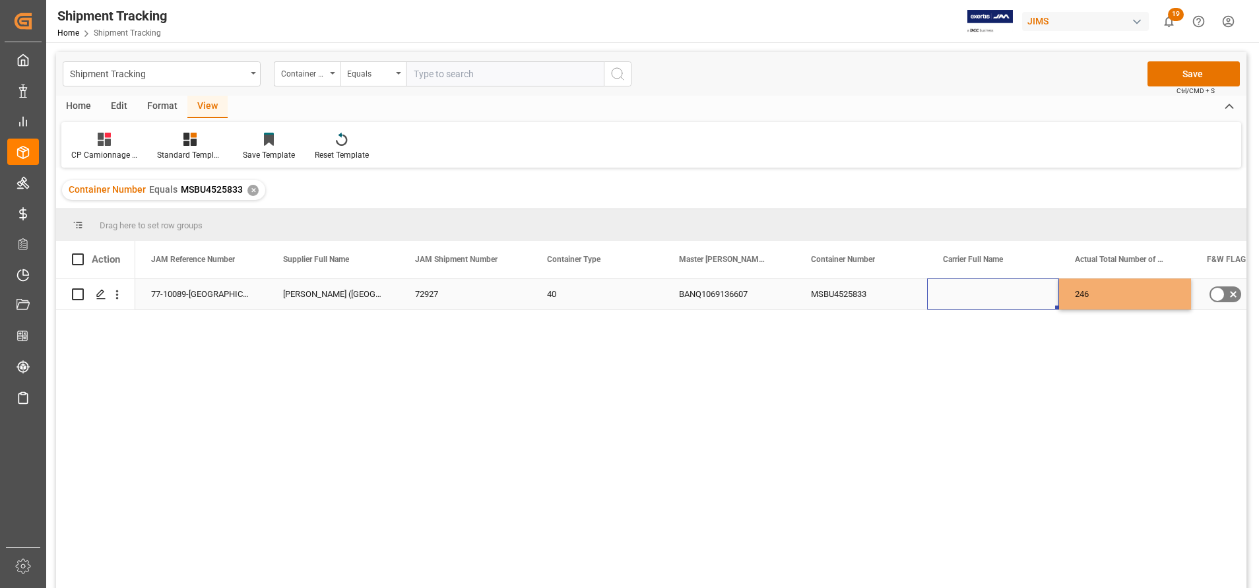
click at [1020, 283] on div "Press SPACE to select this row." at bounding box center [993, 294] width 132 height 31
click at [1177, 73] on button "Save" at bounding box center [1194, 73] width 92 height 25
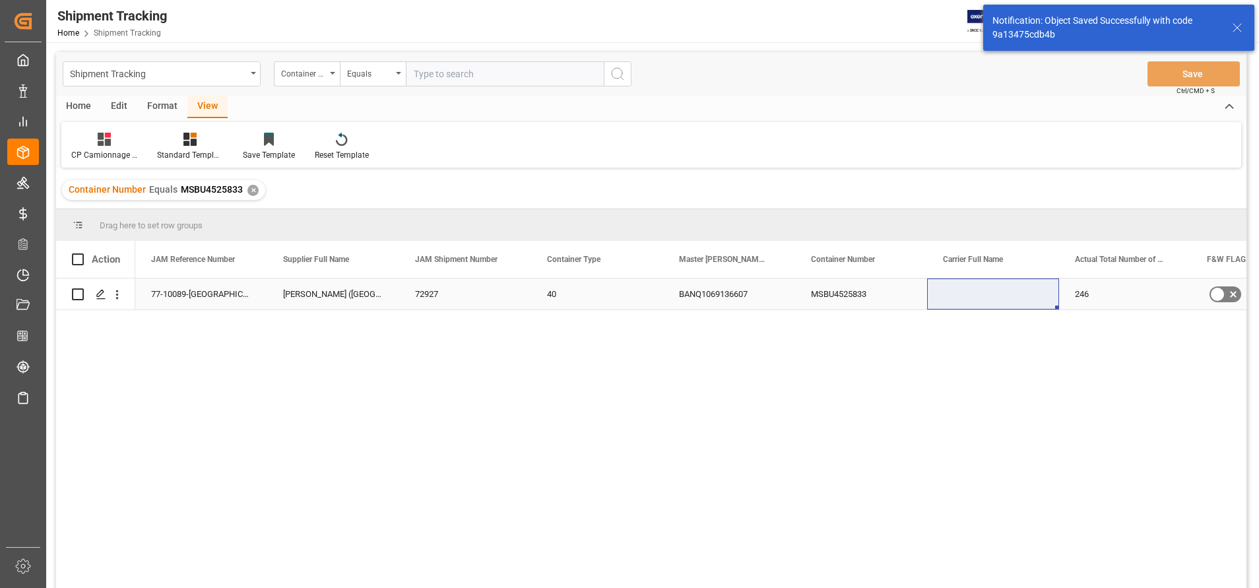
click at [997, 290] on div "Press SPACE to select this row." at bounding box center [993, 294] width 132 height 31
click at [997, 290] on input "Press SPACE to select this row." at bounding box center [993, 301] width 111 height 25
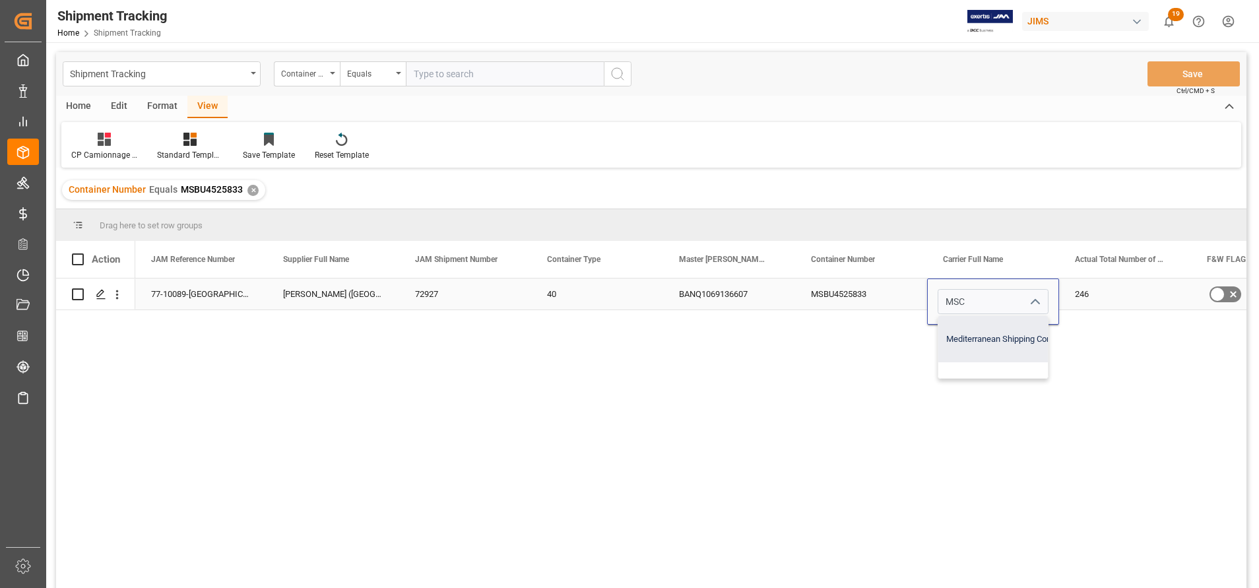
click at [971, 332] on div "Mediterranean Shipping Company" at bounding box center [1008, 339] width 141 height 46
type input "Mediterranean Shipping Company"
click at [848, 285] on div "MSBU4525833" at bounding box center [861, 294] width 132 height 31
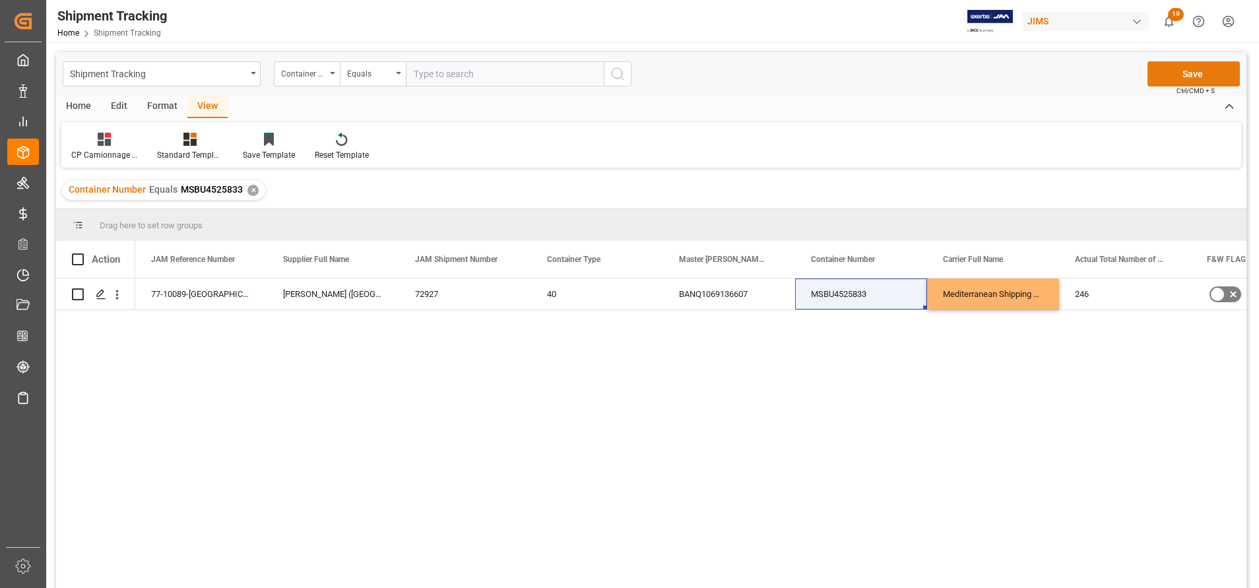
click at [1171, 81] on button "Save" at bounding box center [1194, 73] width 92 height 25
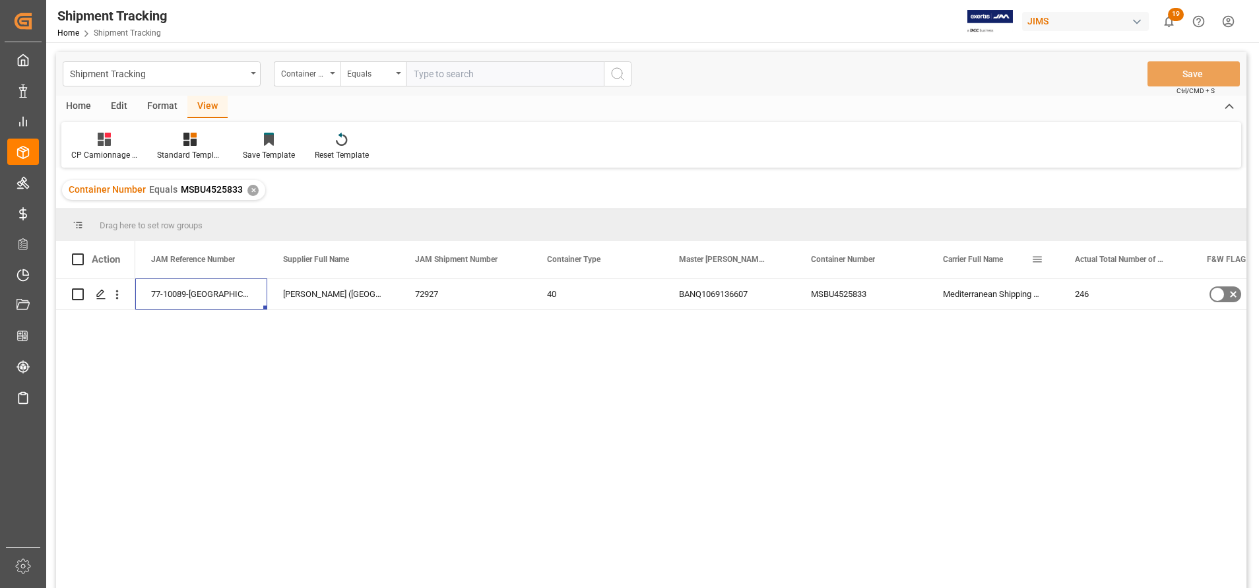
drag, startPoint x: 179, startPoint y: 290, endPoint x: 954, endPoint y: 279, distance: 774.9
click at [954, 279] on div "77-10089-GB [GEOGRAPHIC_DATA] ([GEOGRAPHIC_DATA]) - USD 72927 40 BANQ1069136607…" at bounding box center [927, 295] width 1584 height 32
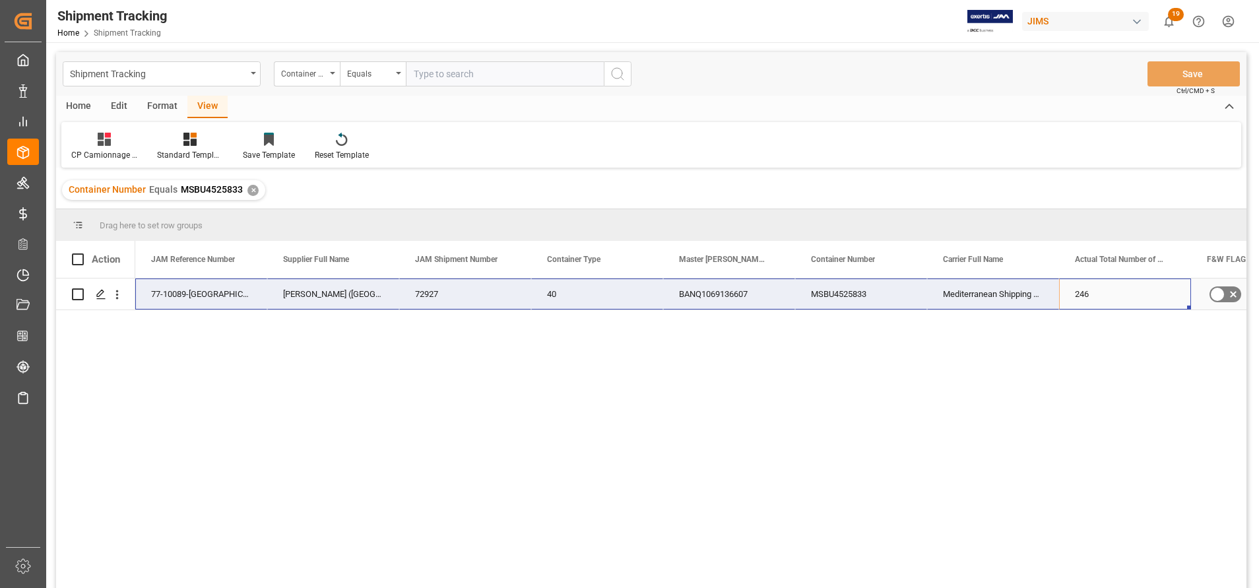
drag, startPoint x: 1096, startPoint y: 292, endPoint x: 225, endPoint y: 291, distance: 871.1
click at [225, 291] on div "77-10089-GB [GEOGRAPHIC_DATA] ([GEOGRAPHIC_DATA]) - USD 72927 40 BANQ1069136607…" at bounding box center [927, 295] width 1584 height 32
click at [448, 73] on input "text" at bounding box center [505, 73] width 198 height 25
paste input "DRYU4161686"
type input "DRYU4161686"
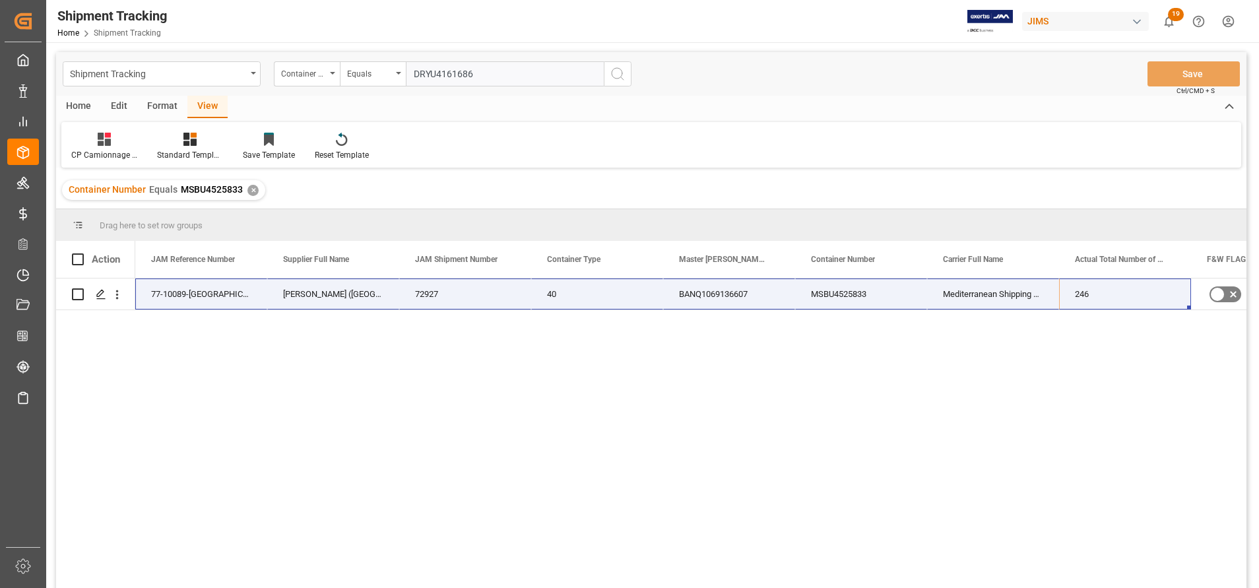
click at [624, 75] on button "search button" at bounding box center [618, 73] width 28 height 25
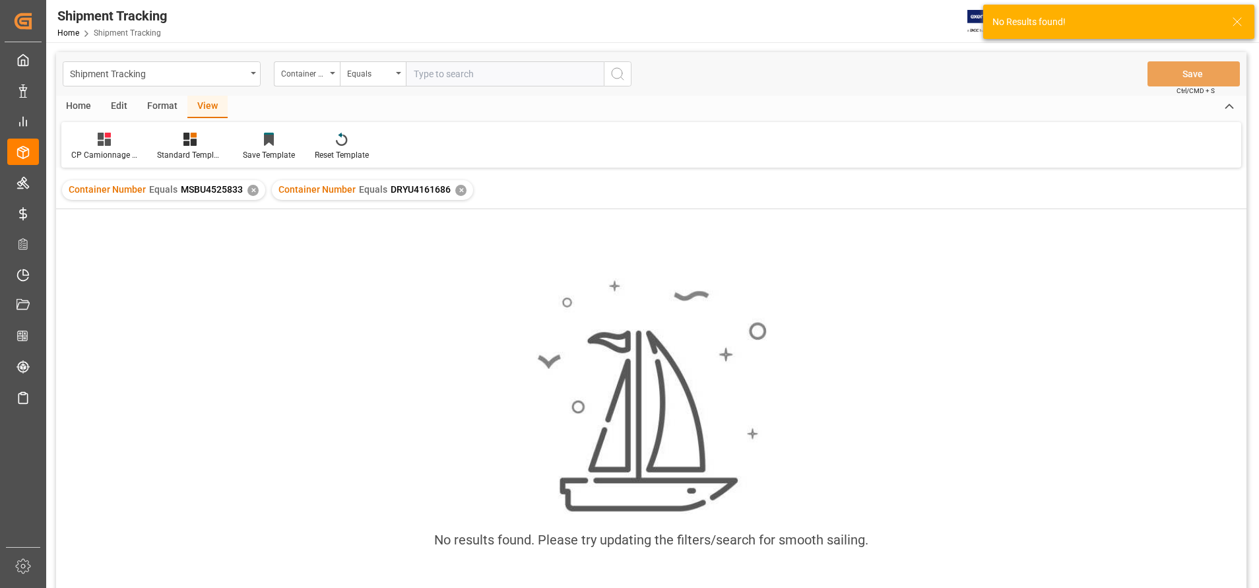
click at [249, 195] on div "✕" at bounding box center [252, 190] width 11 height 11
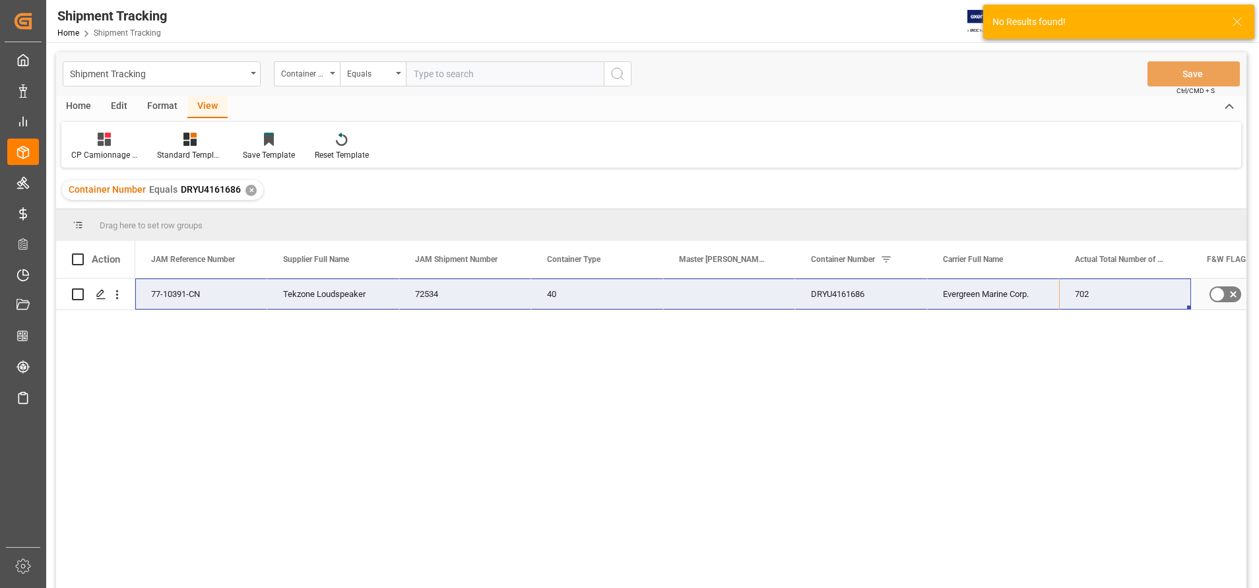
click at [160, 292] on div "77-10391-CN" at bounding box center [201, 294] width 132 height 31
